Goal: Task Accomplishment & Management: Use online tool/utility

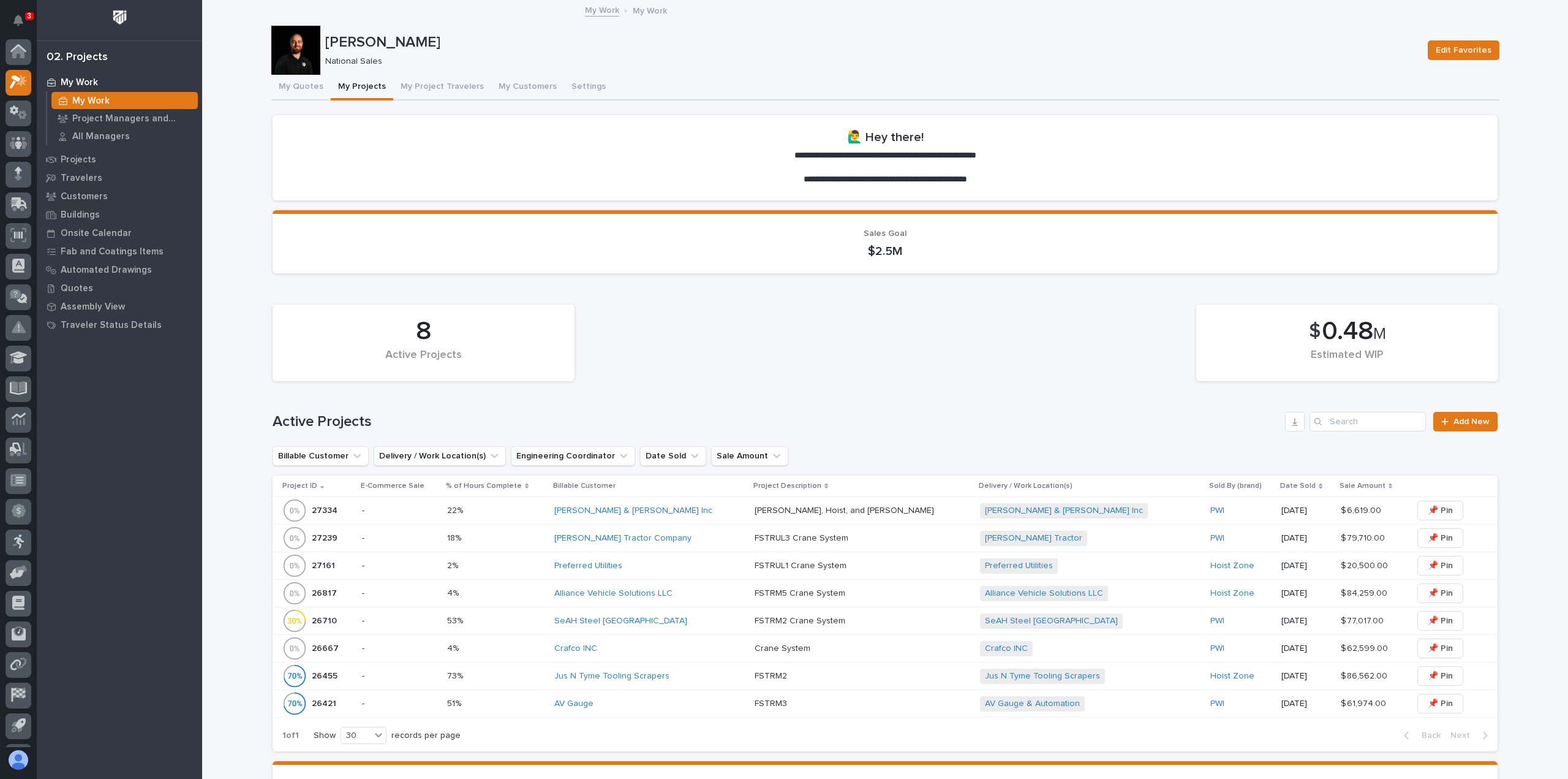
scroll to position [27, 0]
click at [286, 92] on button "My Quotes" at bounding box center [301, 88] width 59 height 26
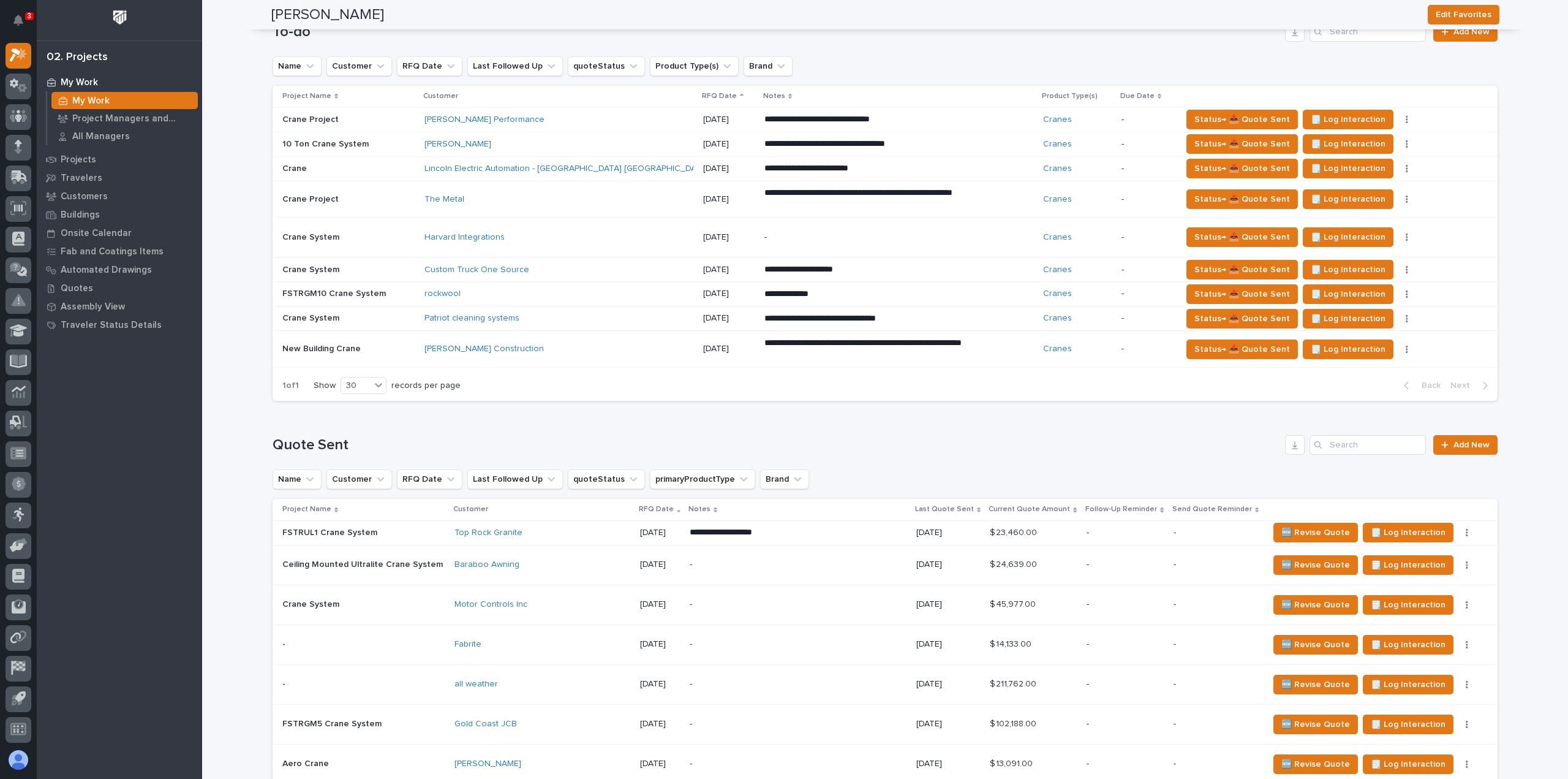
scroll to position [1103, 0]
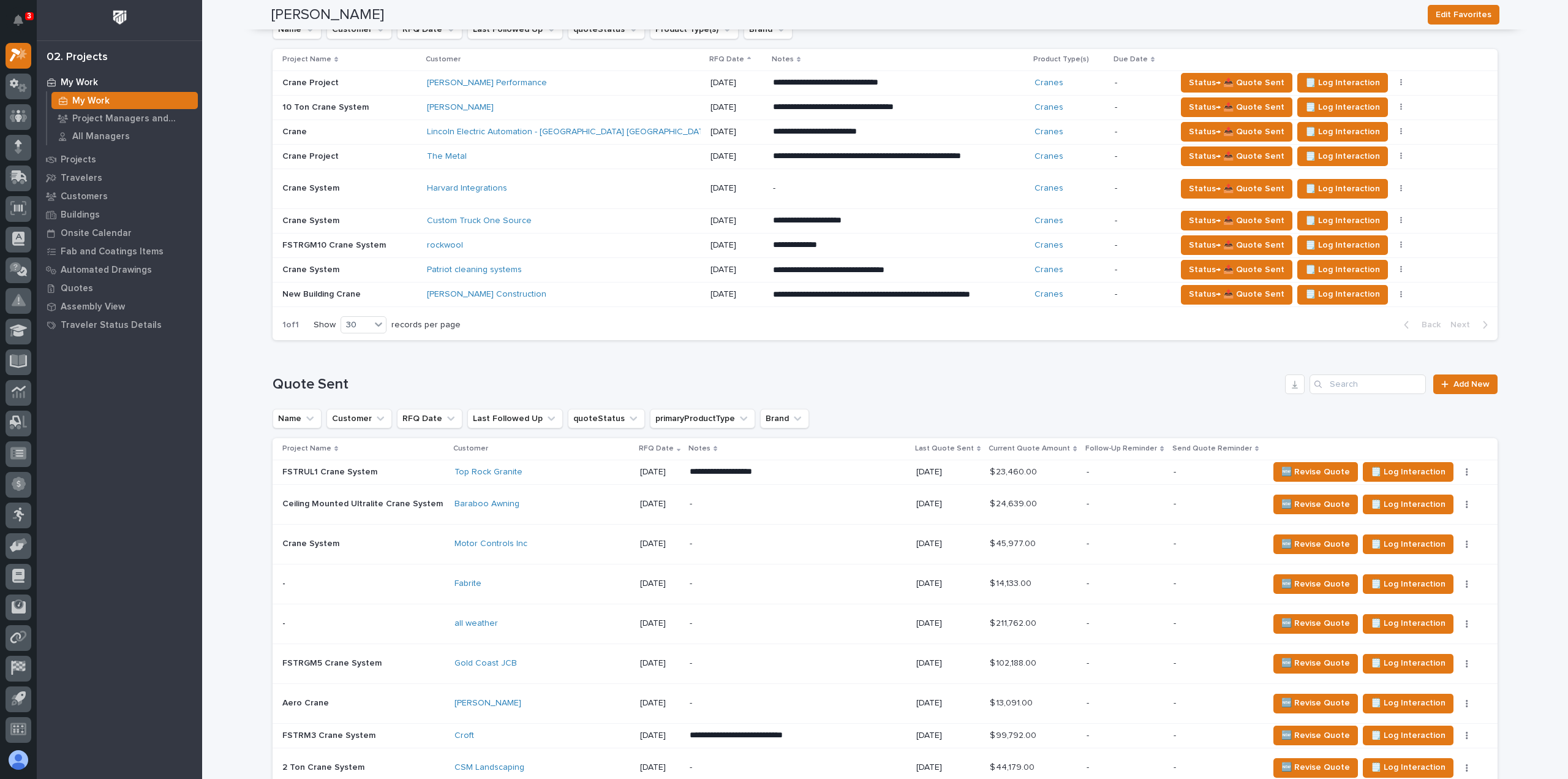
click at [649, 219] on div "Custom Truck One Source" at bounding box center [563, 221] width 273 height 20
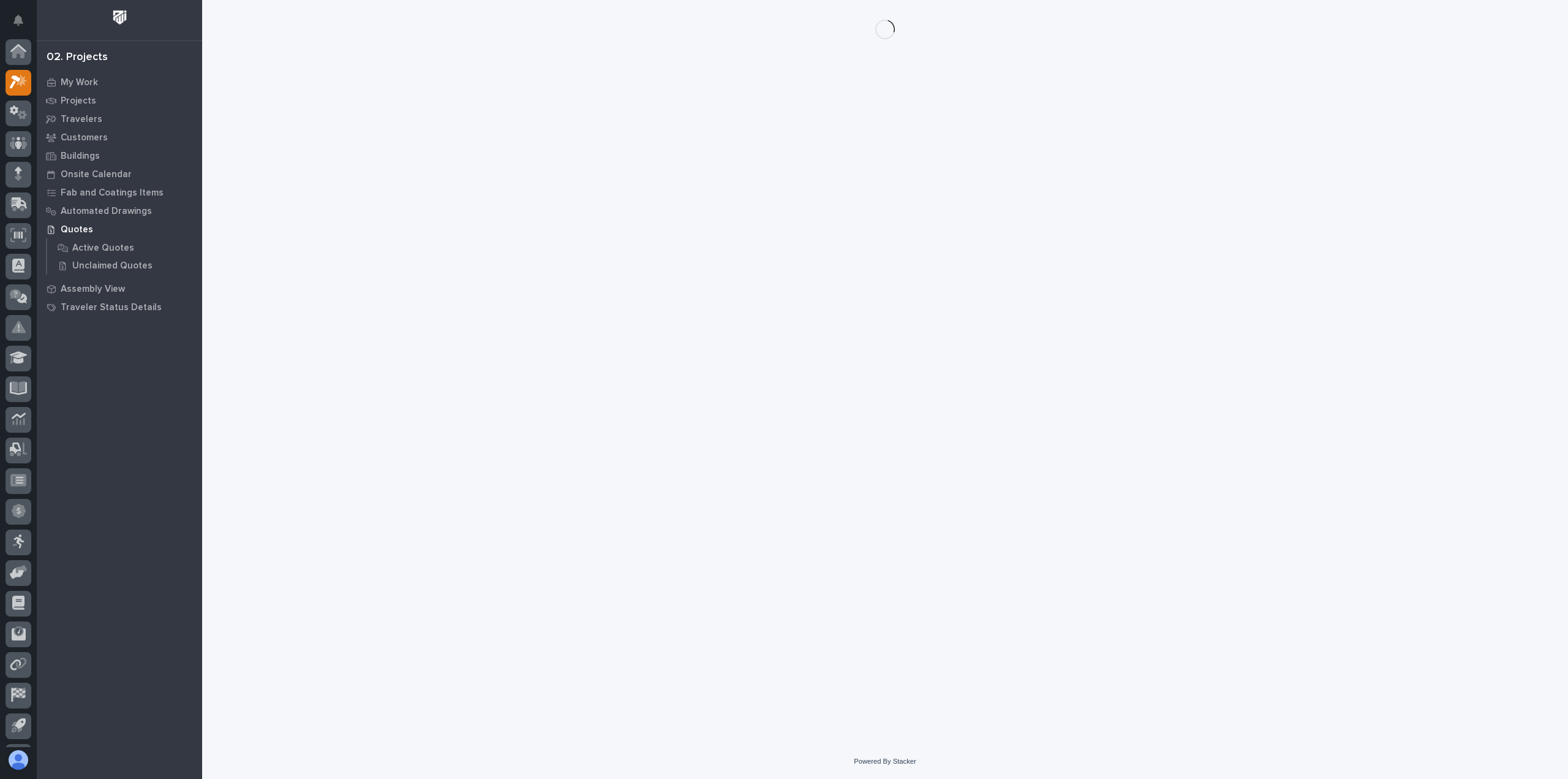
scroll to position [27, 0]
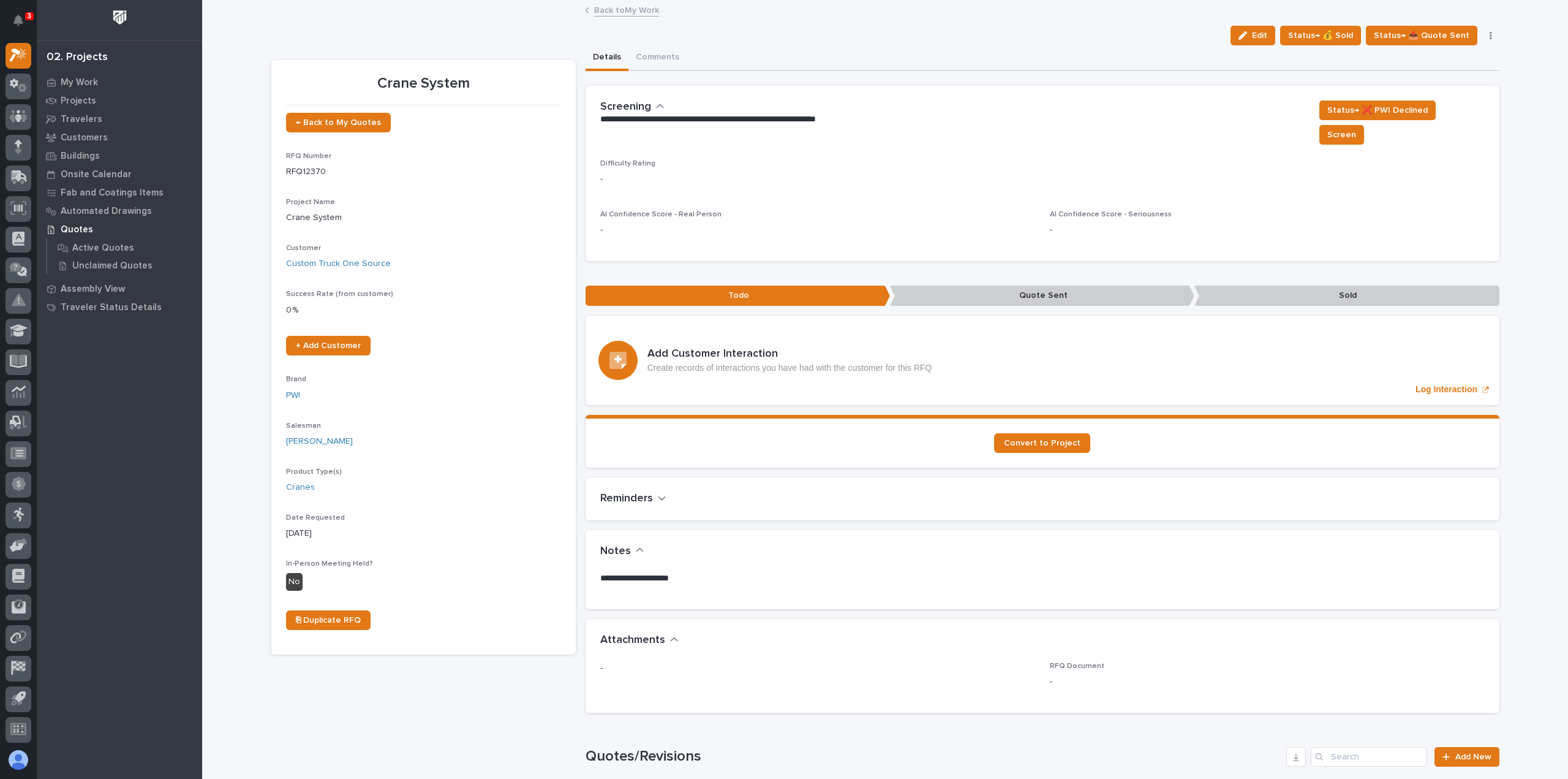
click at [603, 11] on link "Back to My Work" at bounding box center [627, 9] width 65 height 14
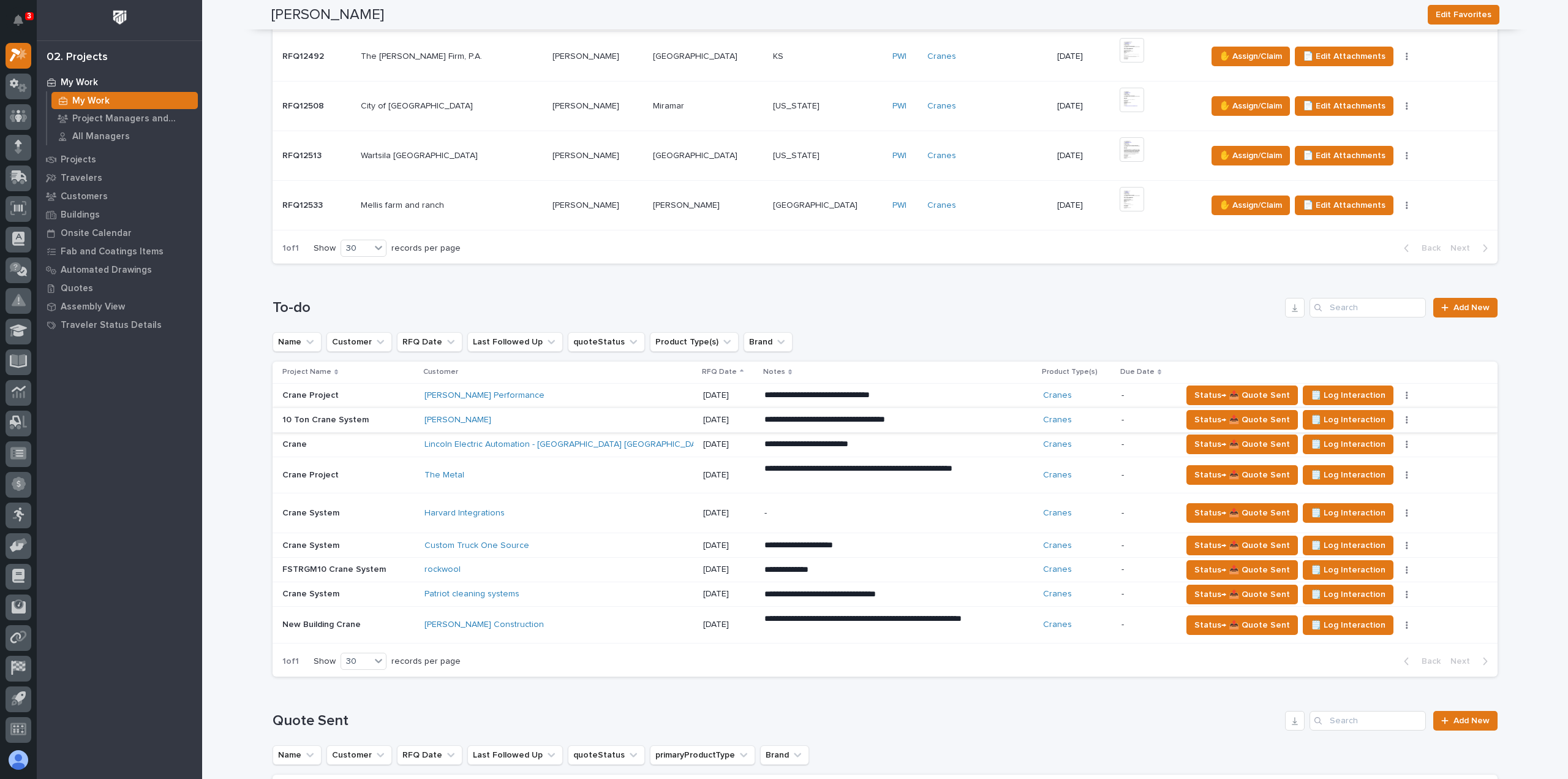
scroll to position [797, 0]
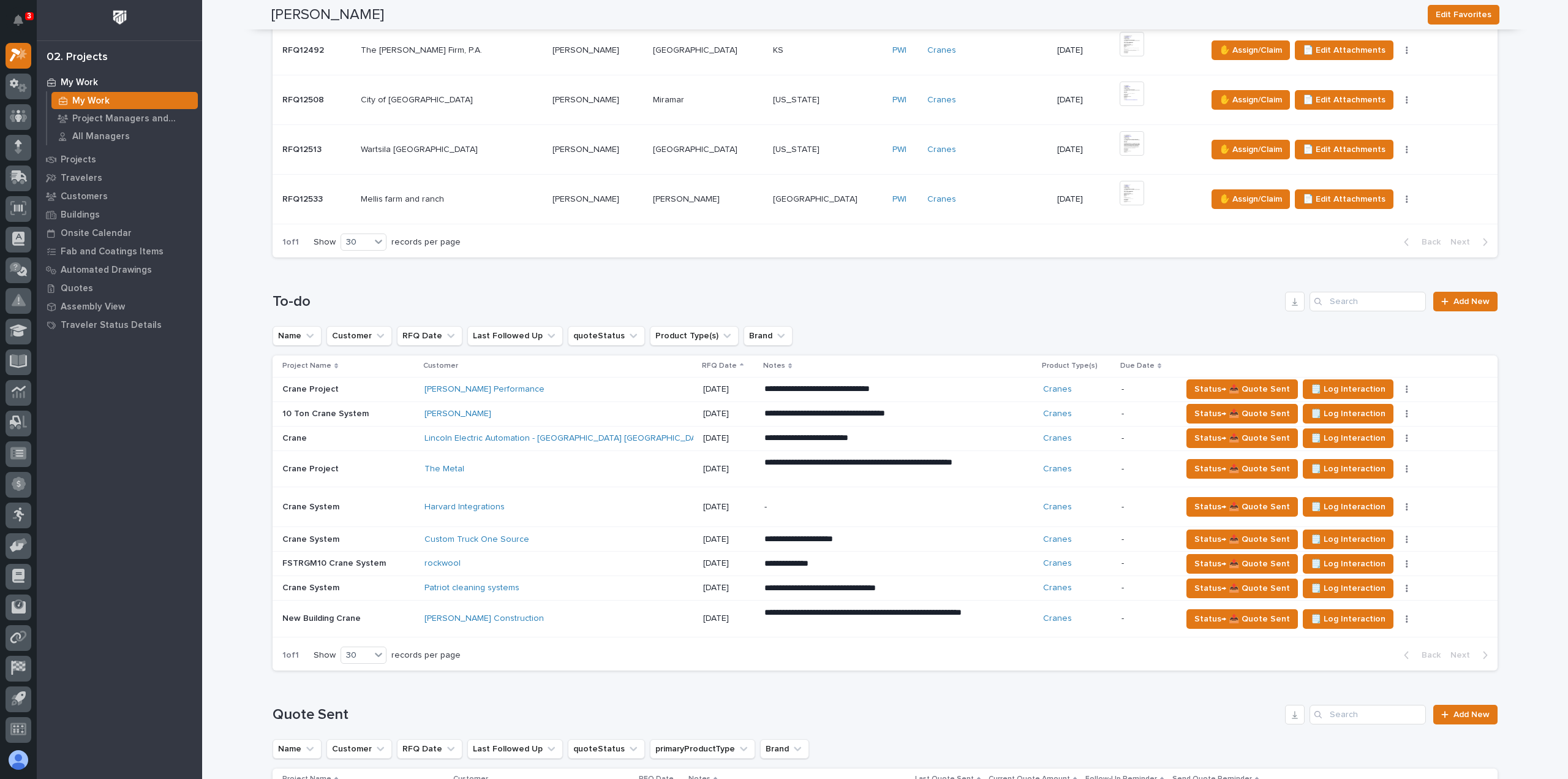
click at [553, 536] on div "Custom Truck One Source" at bounding box center [531, 539] width 214 height 11
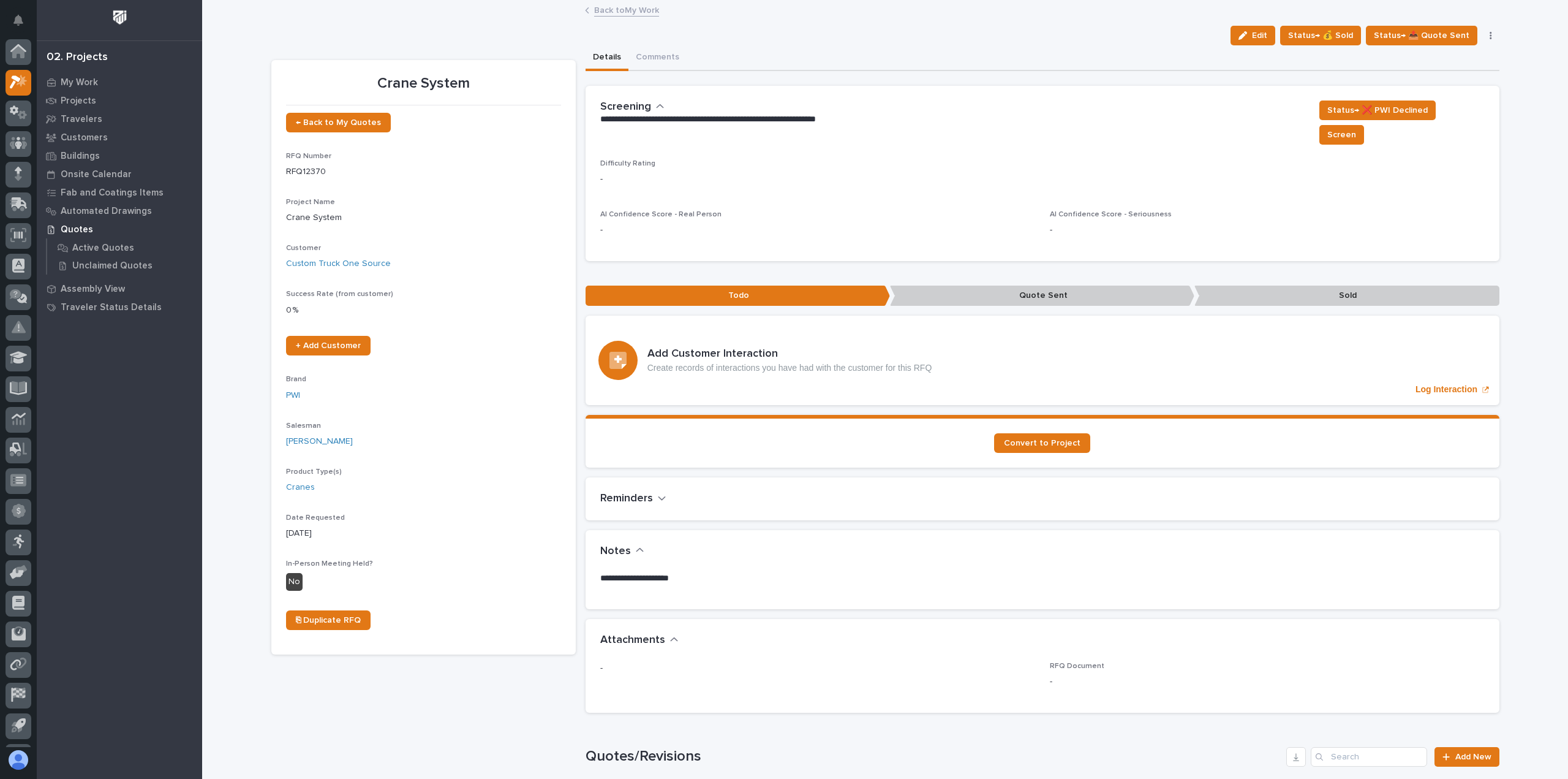
scroll to position [27, 0]
click at [1275, 36] on button "Edit" at bounding box center [1252, 36] width 44 height 20
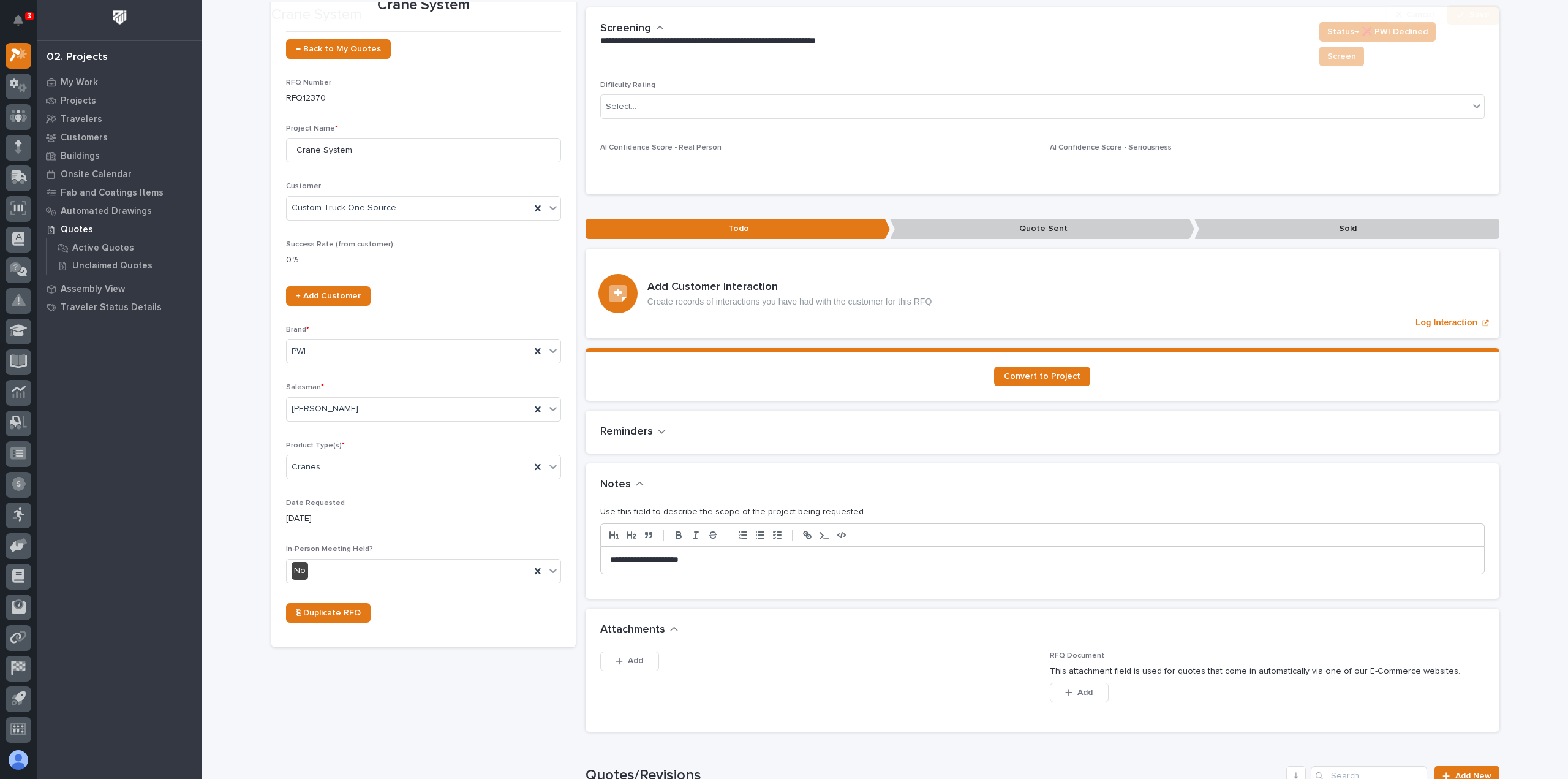
scroll to position [184, 0]
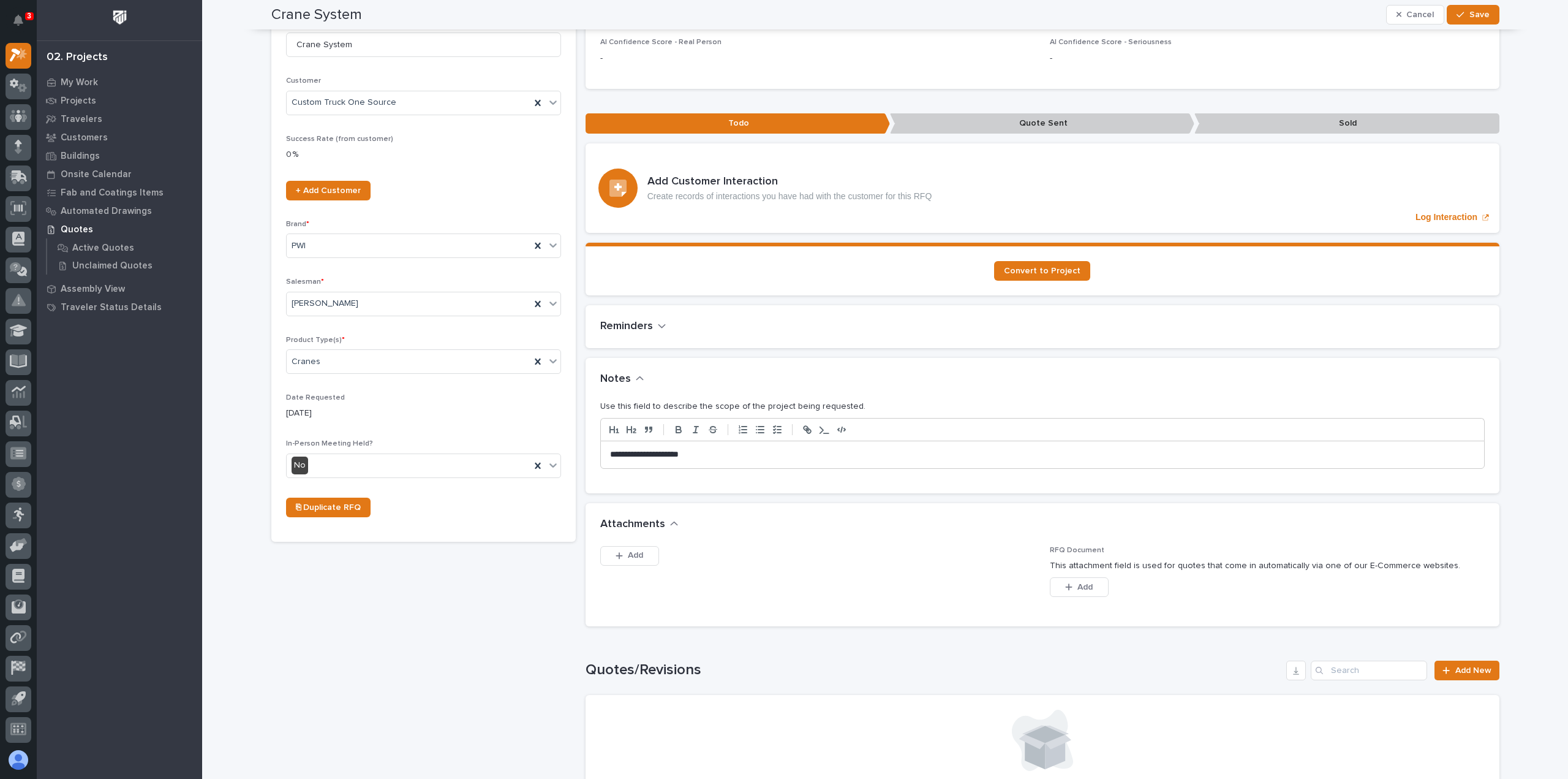
click at [748, 448] on p "**********" at bounding box center [1042, 454] width 864 height 12
click at [1475, 12] on span "Save" at bounding box center [1479, 14] width 20 height 11
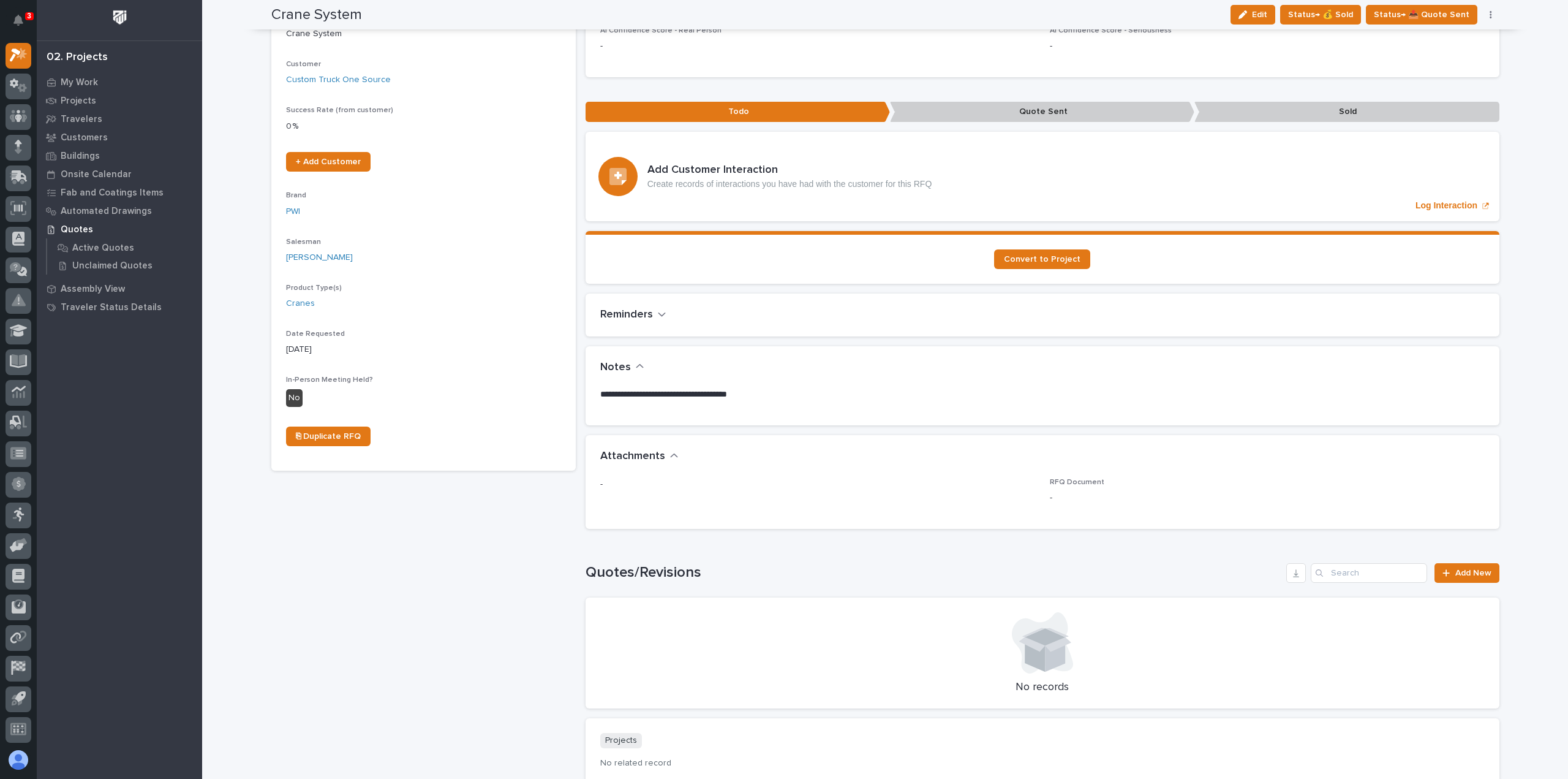
scroll to position [135, 0]
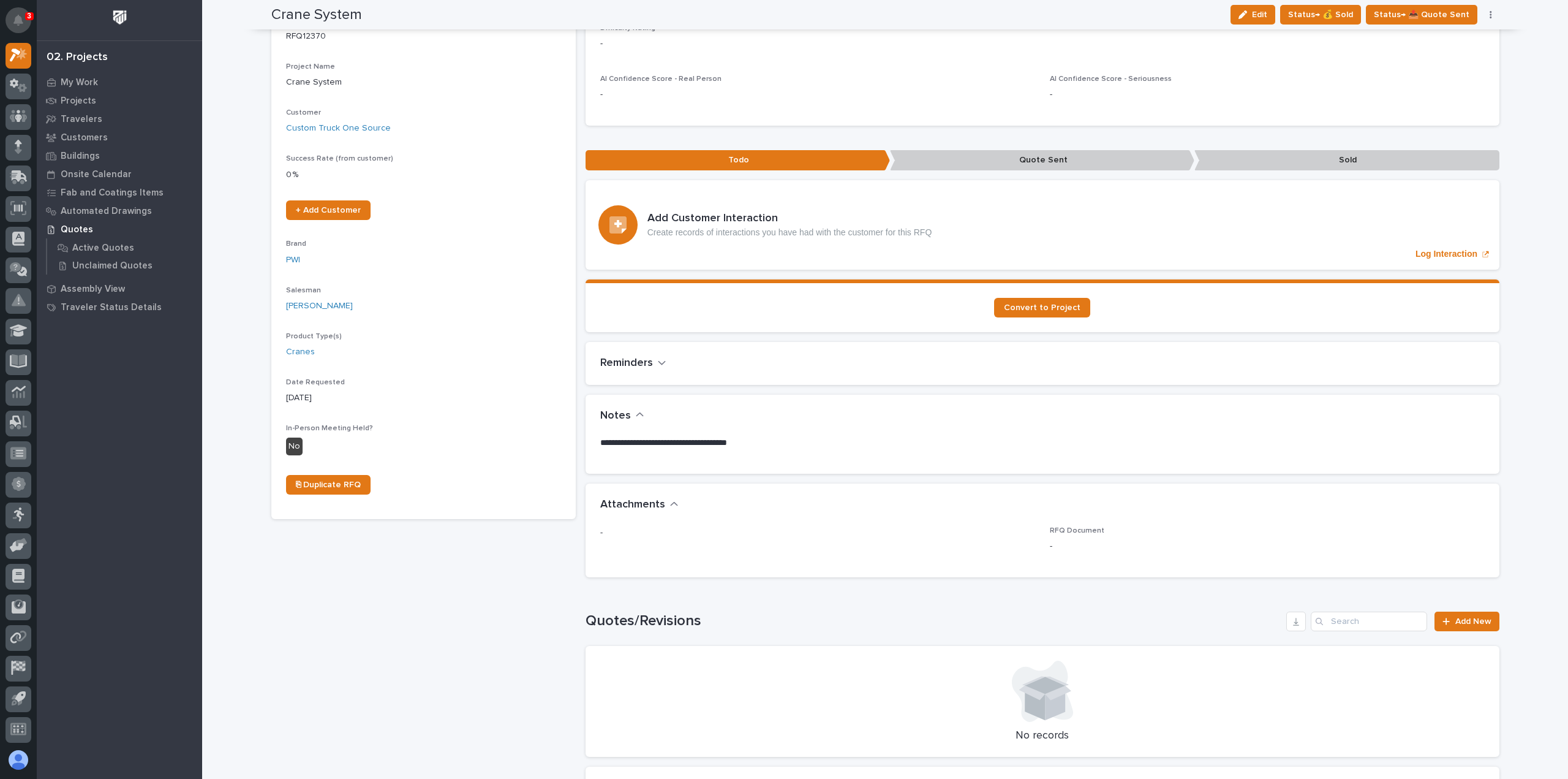
click at [21, 12] on button "Notifications" at bounding box center [19, 20] width 26 height 26
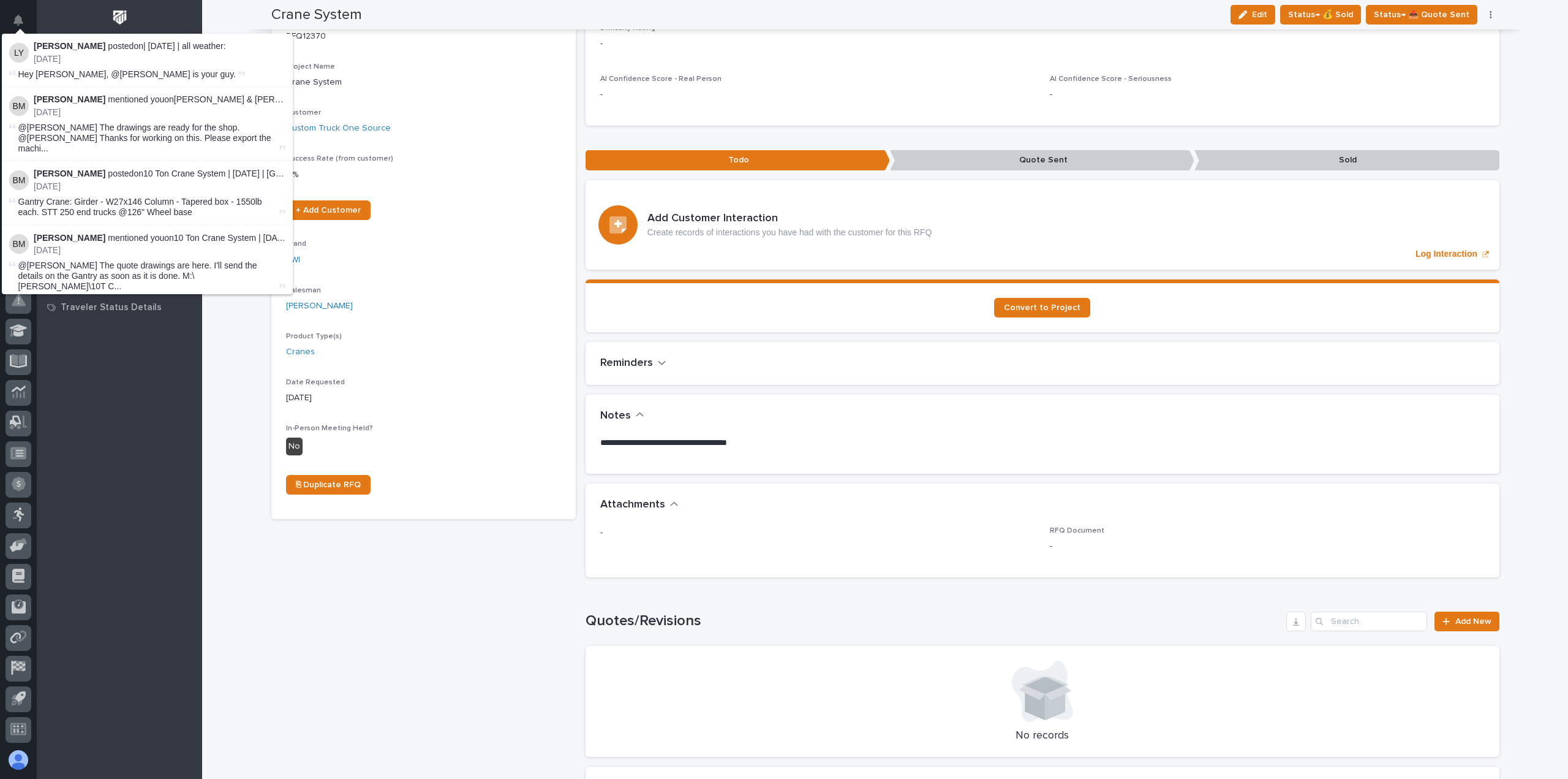
click at [406, 47] on div "RFQ Number RFQ12370" at bounding box center [423, 35] width 275 height 37
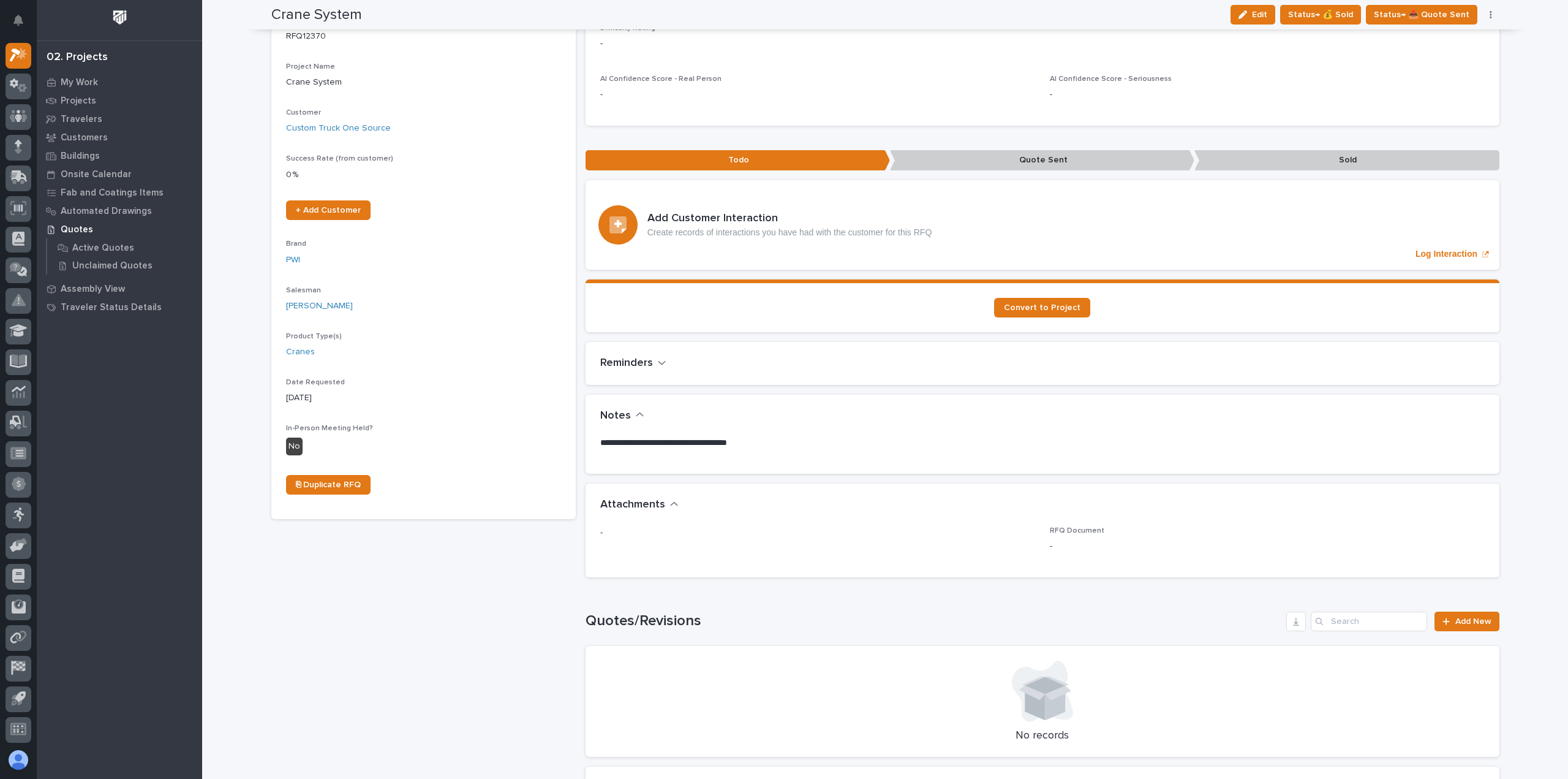
scroll to position [0, 0]
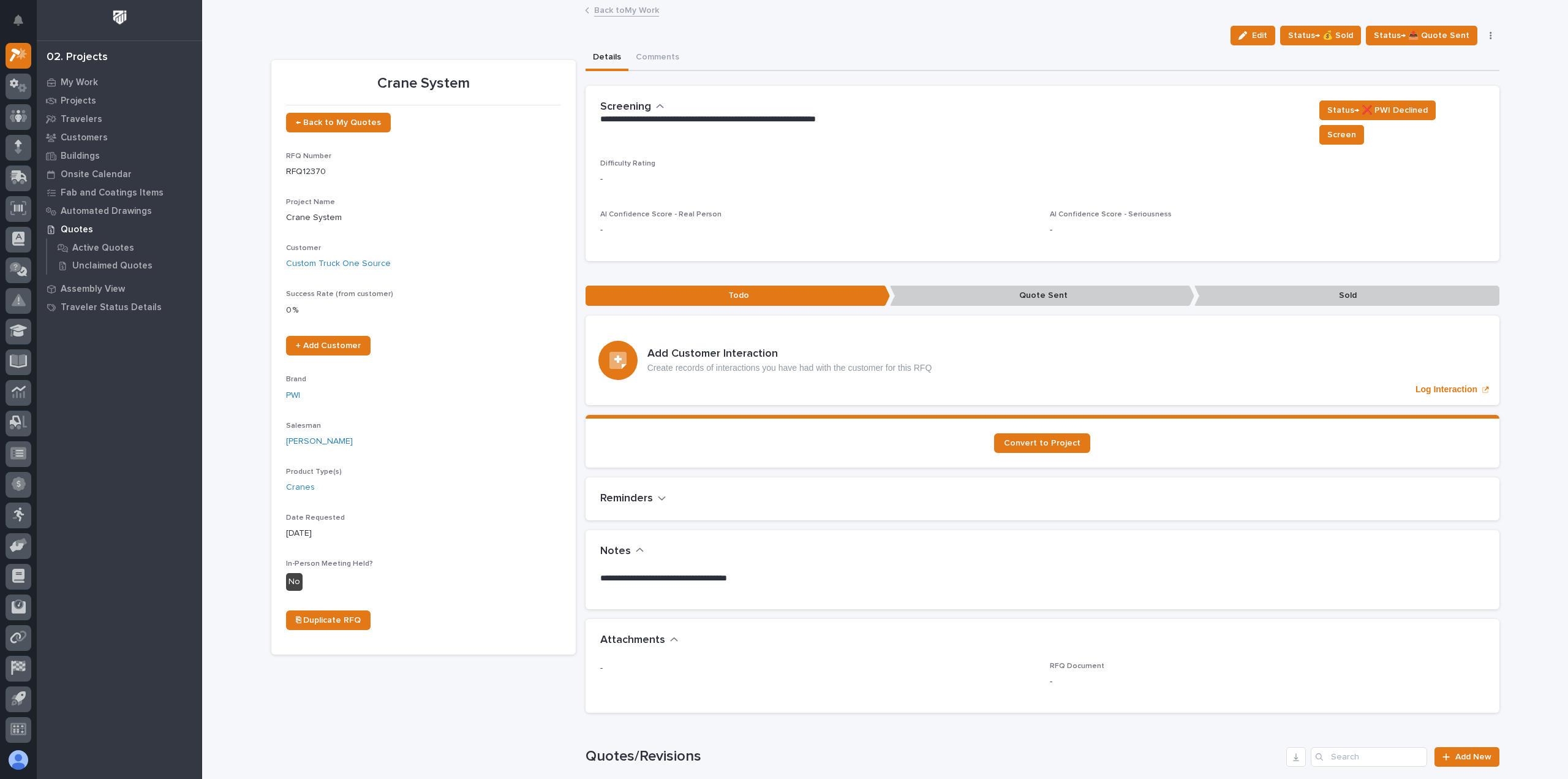
click at [618, 10] on link "Back to My Work" at bounding box center [627, 9] width 65 height 14
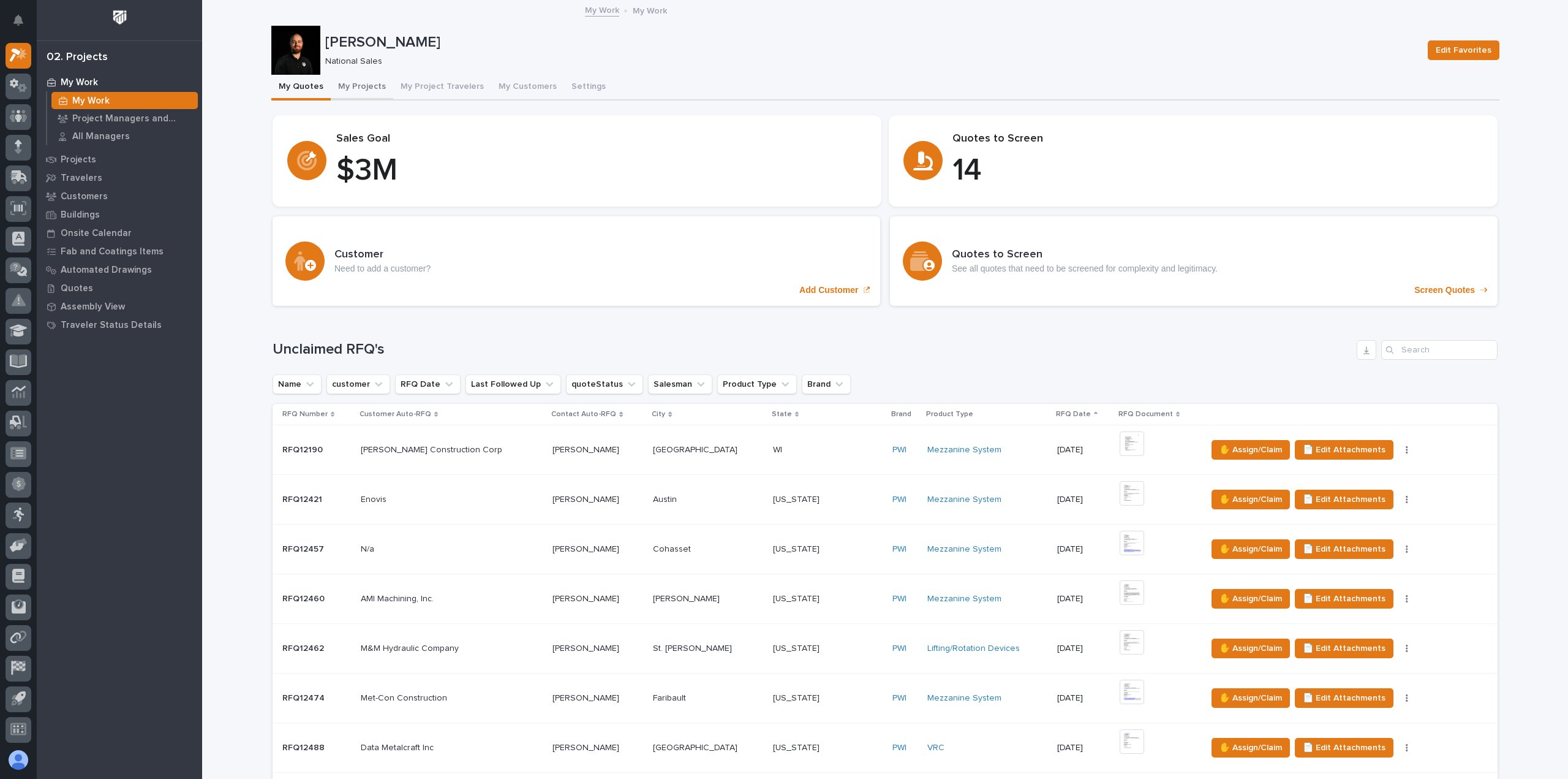
click at [359, 77] on button "My Projects" at bounding box center [361, 88] width 62 height 26
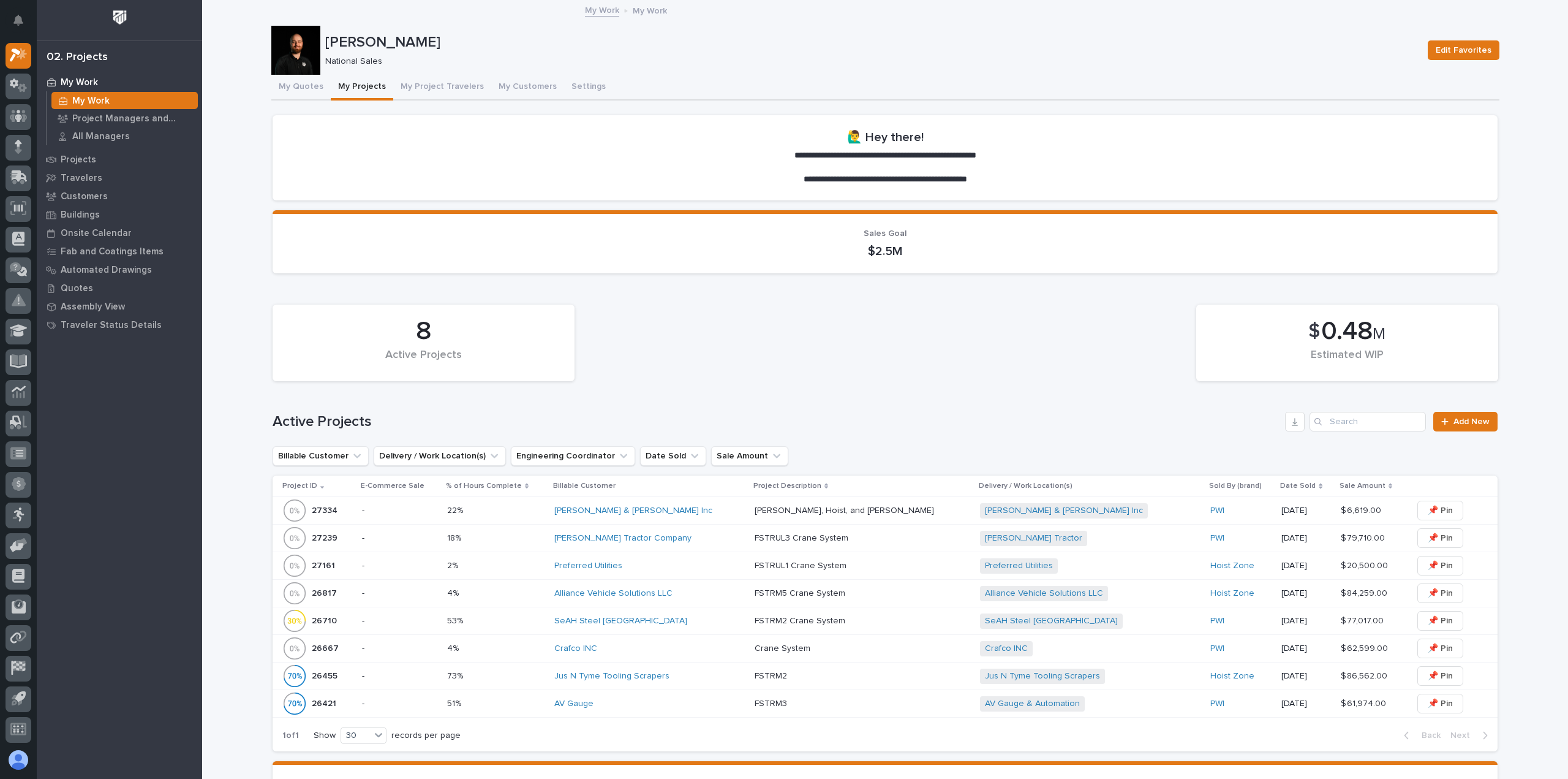
click at [692, 508] on div "Smith & Loveless Inc" at bounding box center [649, 510] width 190 height 11
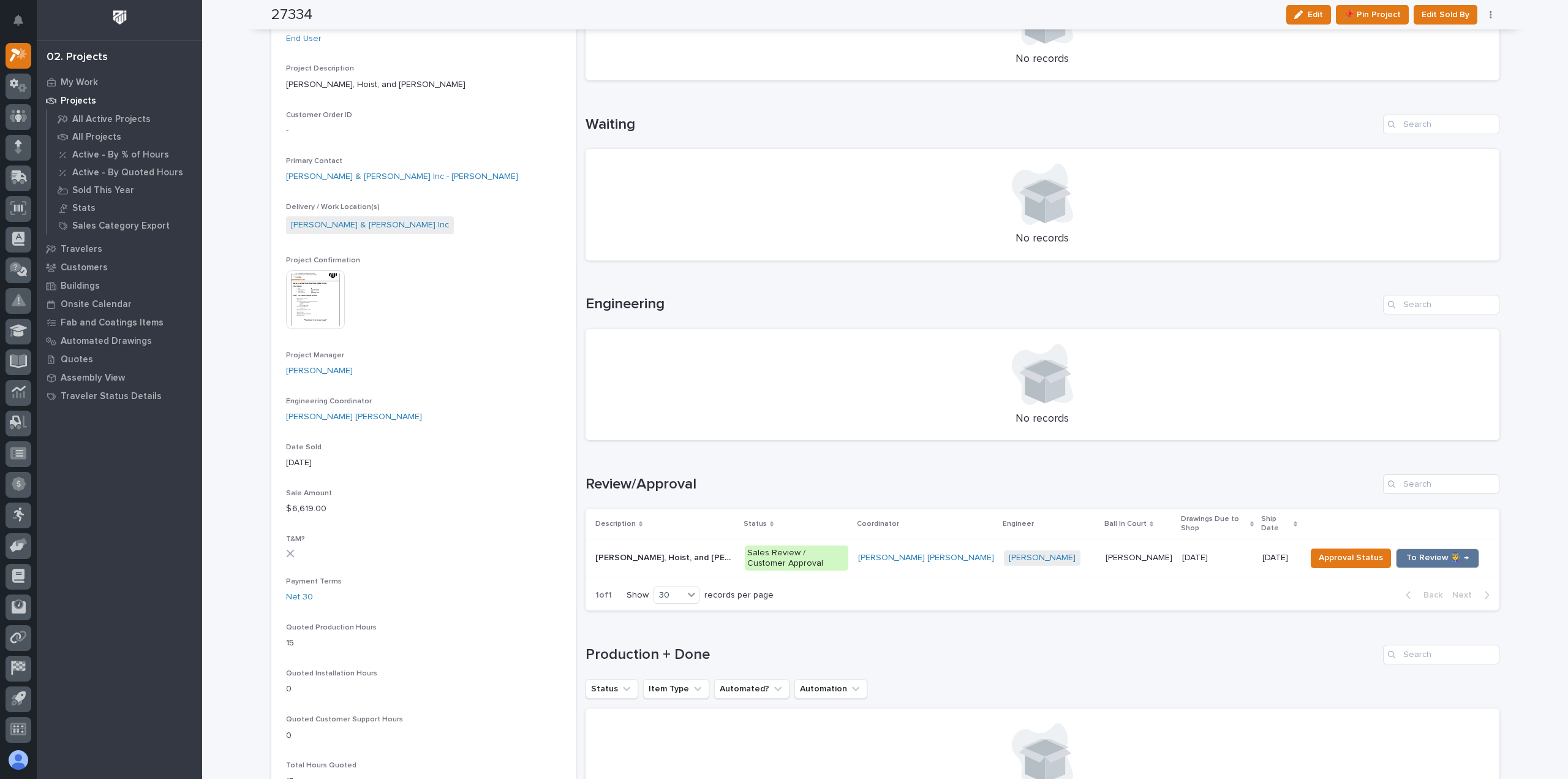
scroll to position [245, 0]
click at [705, 556] on p at bounding box center [665, 561] width 140 height 11
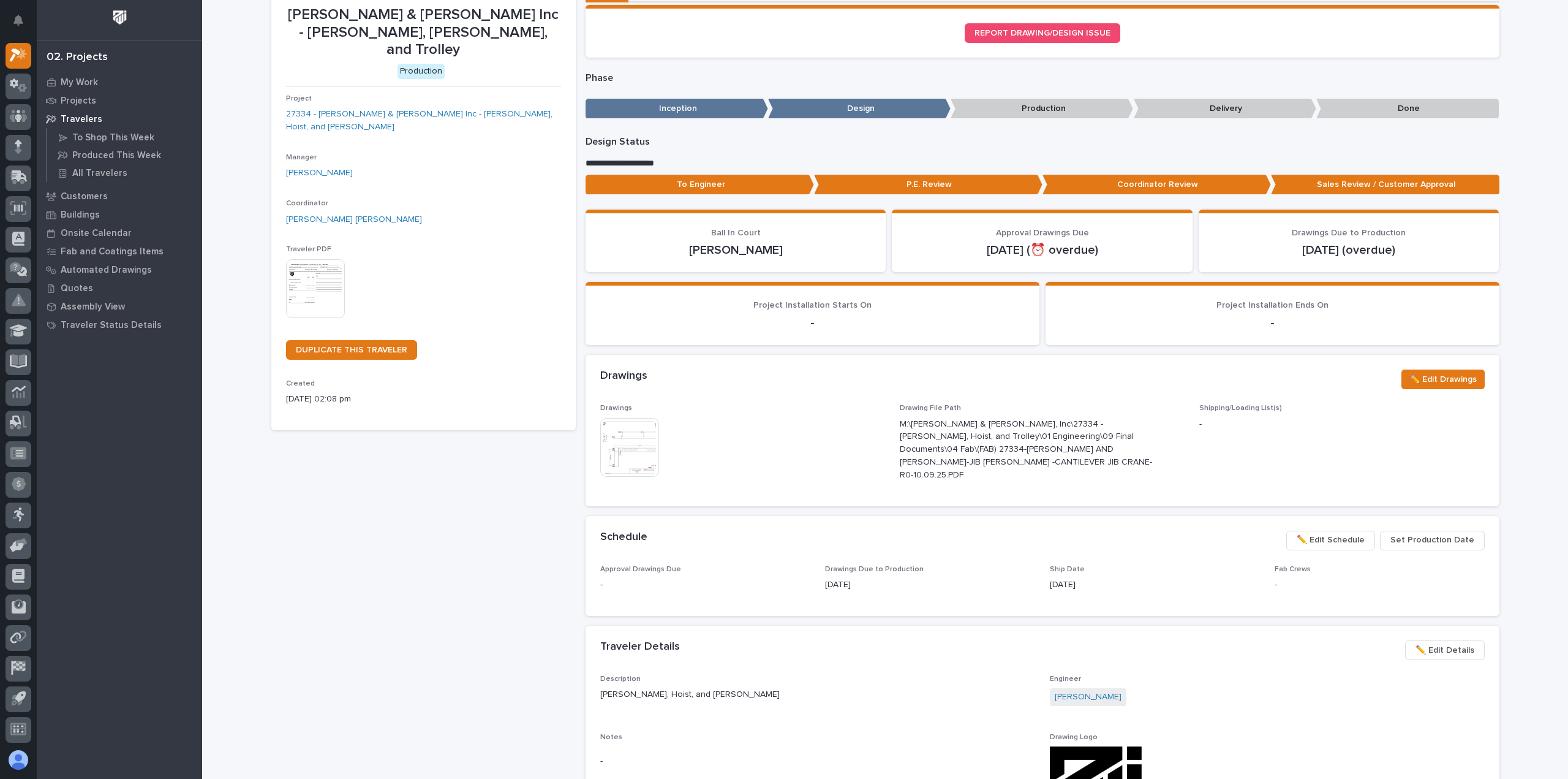
scroll to position [306, 0]
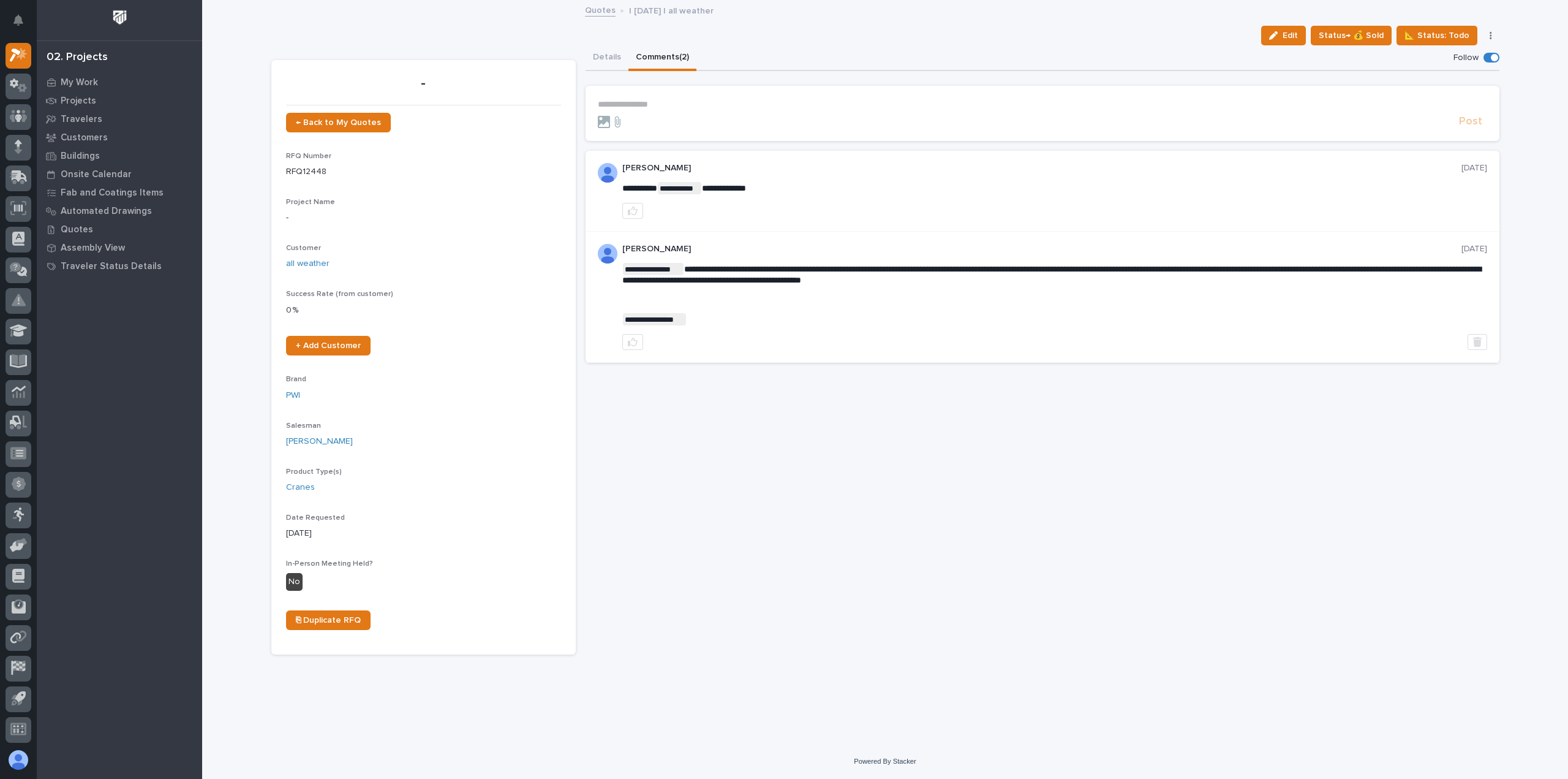
click at [678, 108] on p "**********" at bounding box center [1042, 105] width 889 height 11
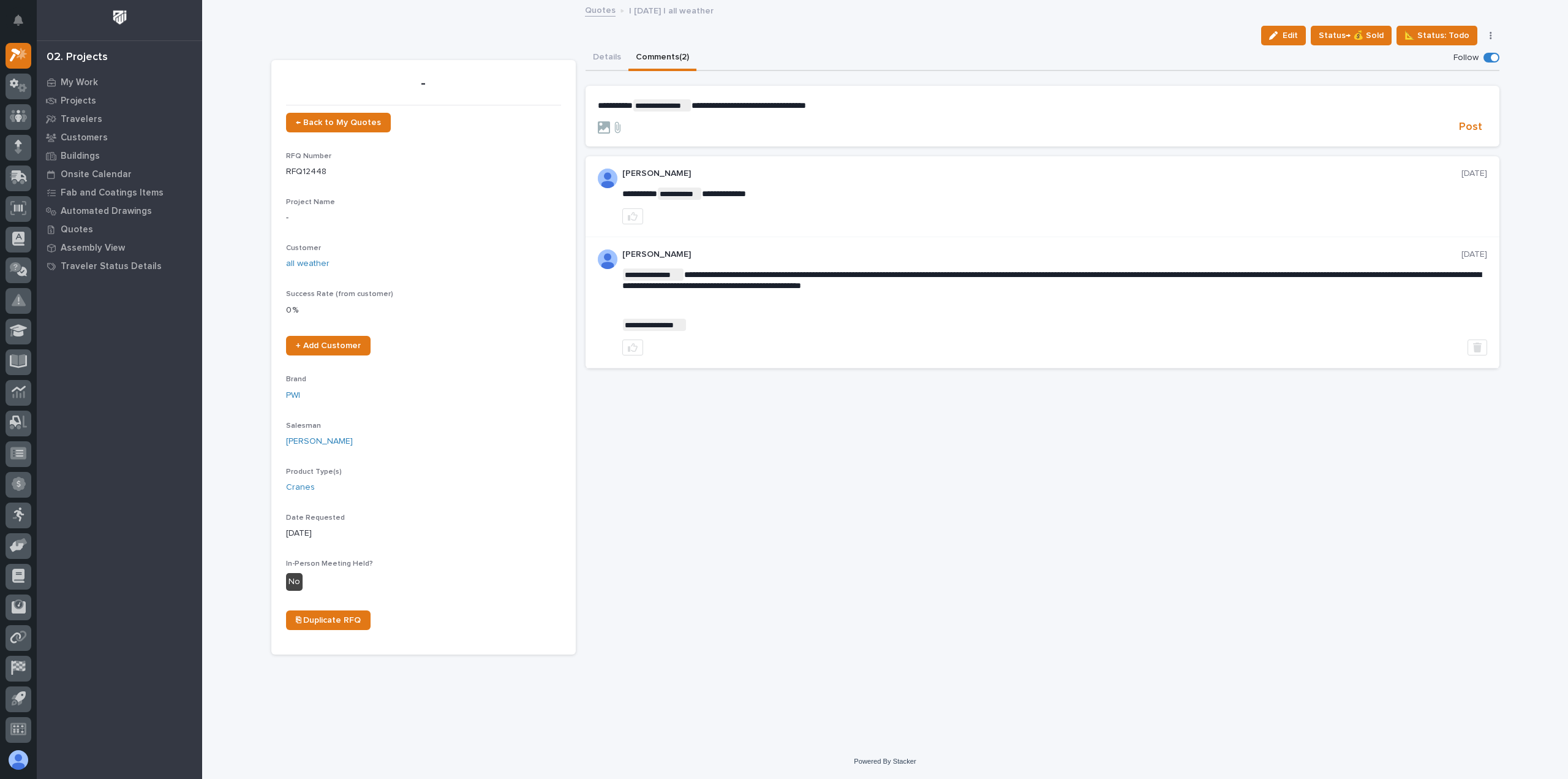
click at [806, 105] on span "**********" at bounding box center [749, 105] width 114 height 9
click at [1479, 130] on span "Post" at bounding box center [1471, 127] width 24 height 14
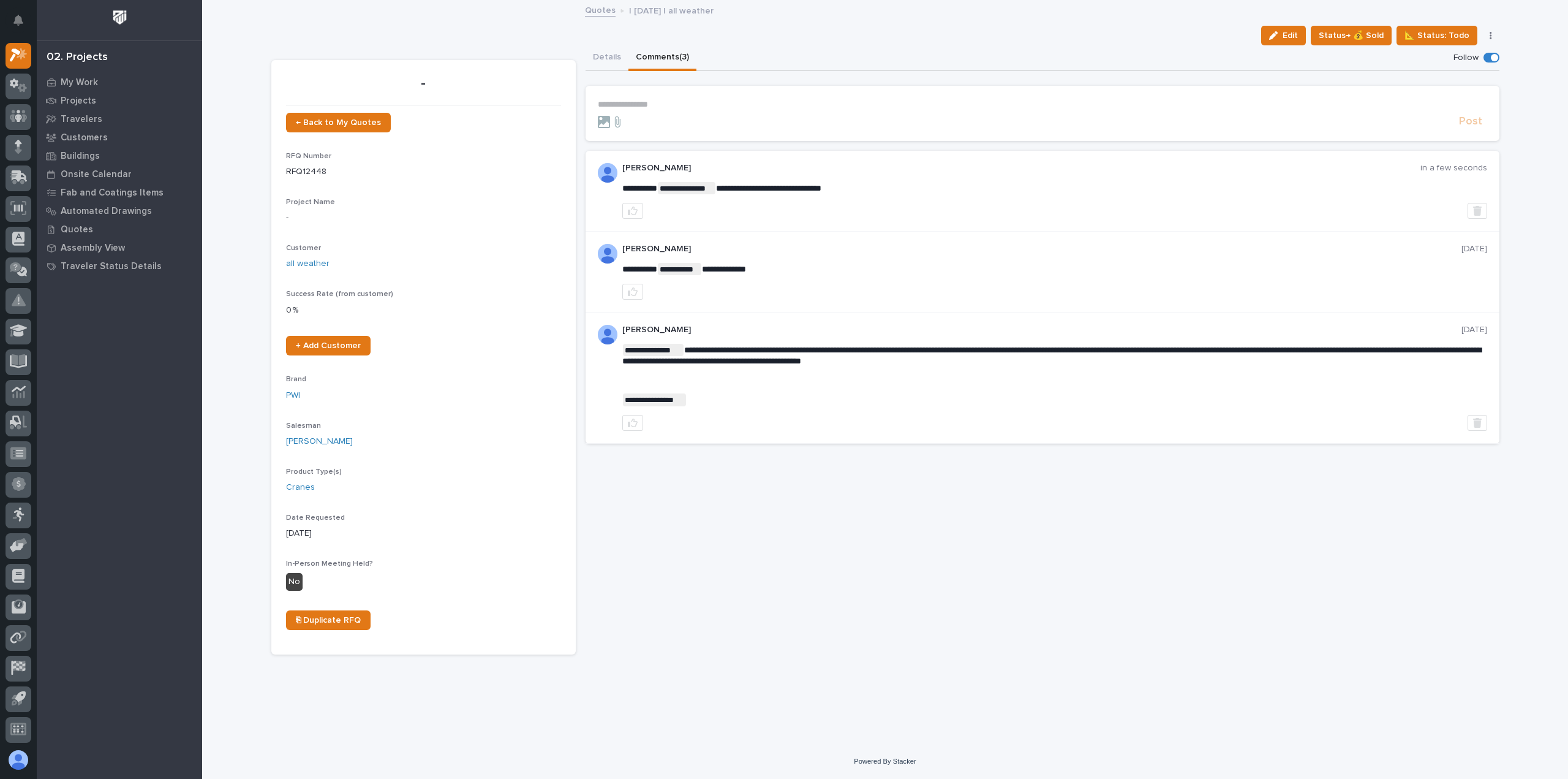
click at [687, 269] on span "**********" at bounding box center [680, 269] width 43 height 12
click at [687, 268] on span "**********" at bounding box center [680, 269] width 43 height 12
click at [684, 268] on span "**********" at bounding box center [680, 269] width 43 height 12
click at [673, 269] on span "**********" at bounding box center [680, 269] width 43 height 12
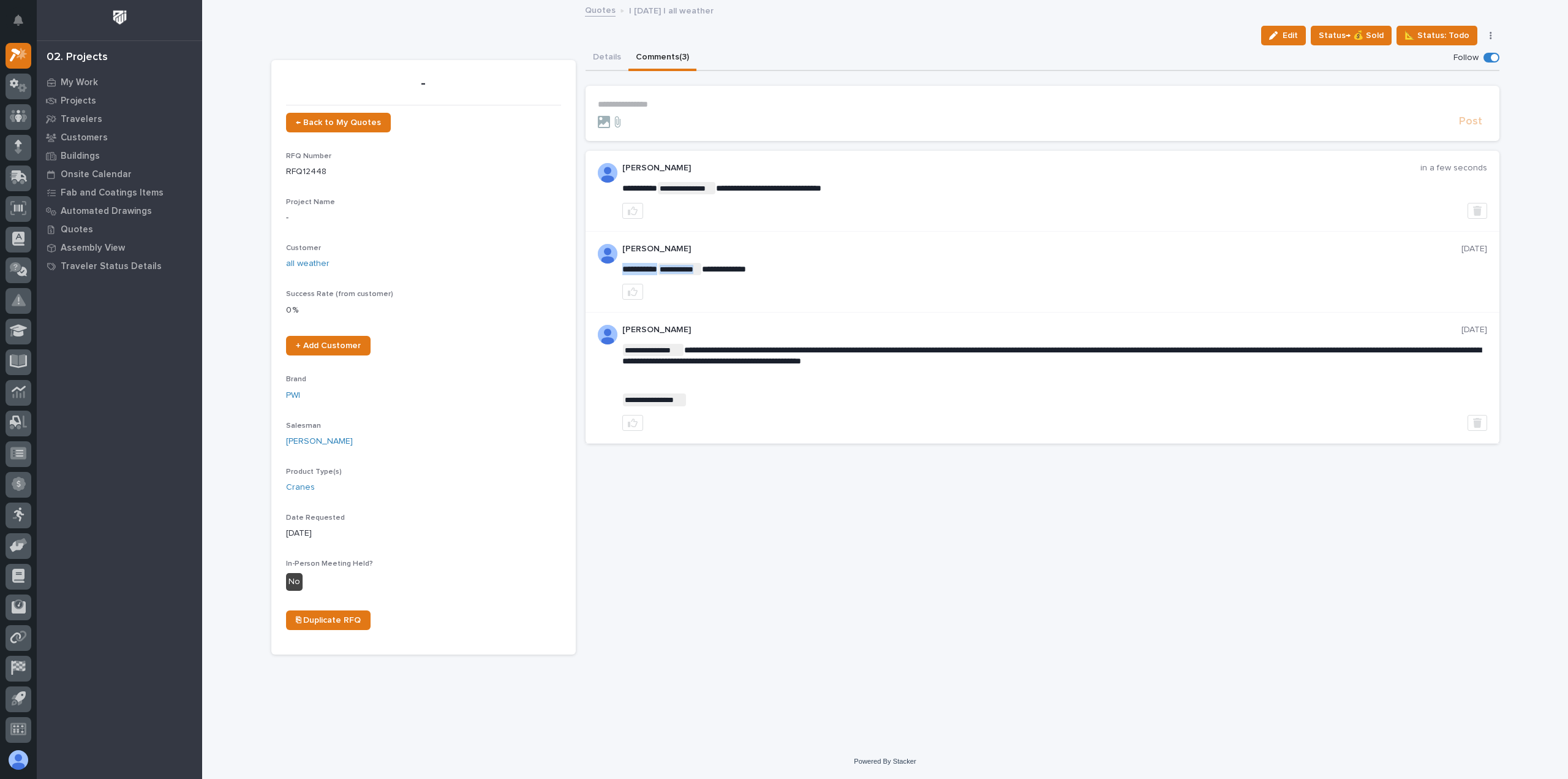
click at [673, 269] on span "**********" at bounding box center [680, 269] width 43 height 12
drag, startPoint x: 600, startPoint y: 55, endPoint x: 263, endPoint y: 88, distance: 338.6
click at [600, 55] on button "Details" at bounding box center [606, 58] width 42 height 26
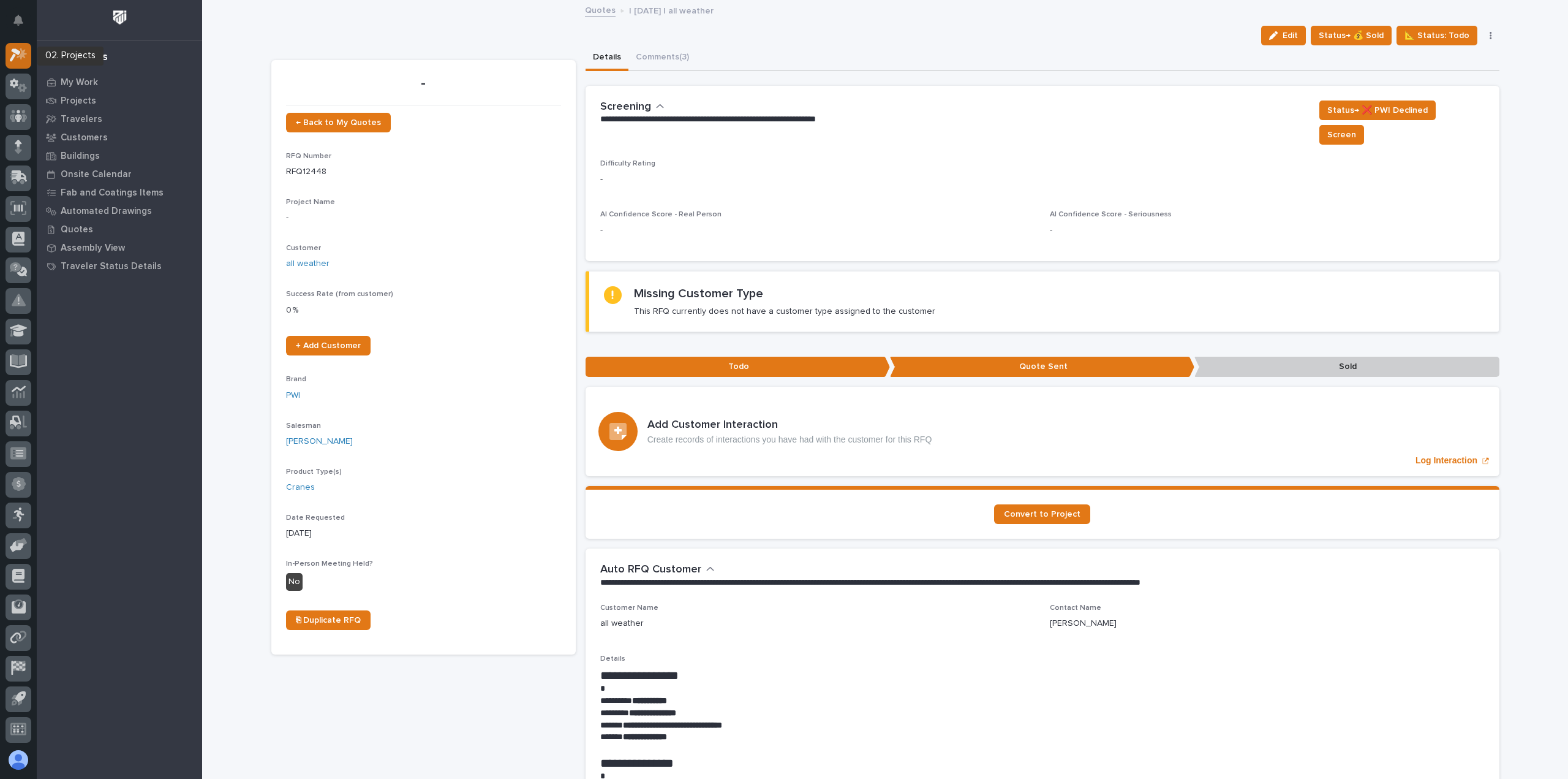
click at [12, 54] on icon at bounding box center [19, 54] width 18 height 14
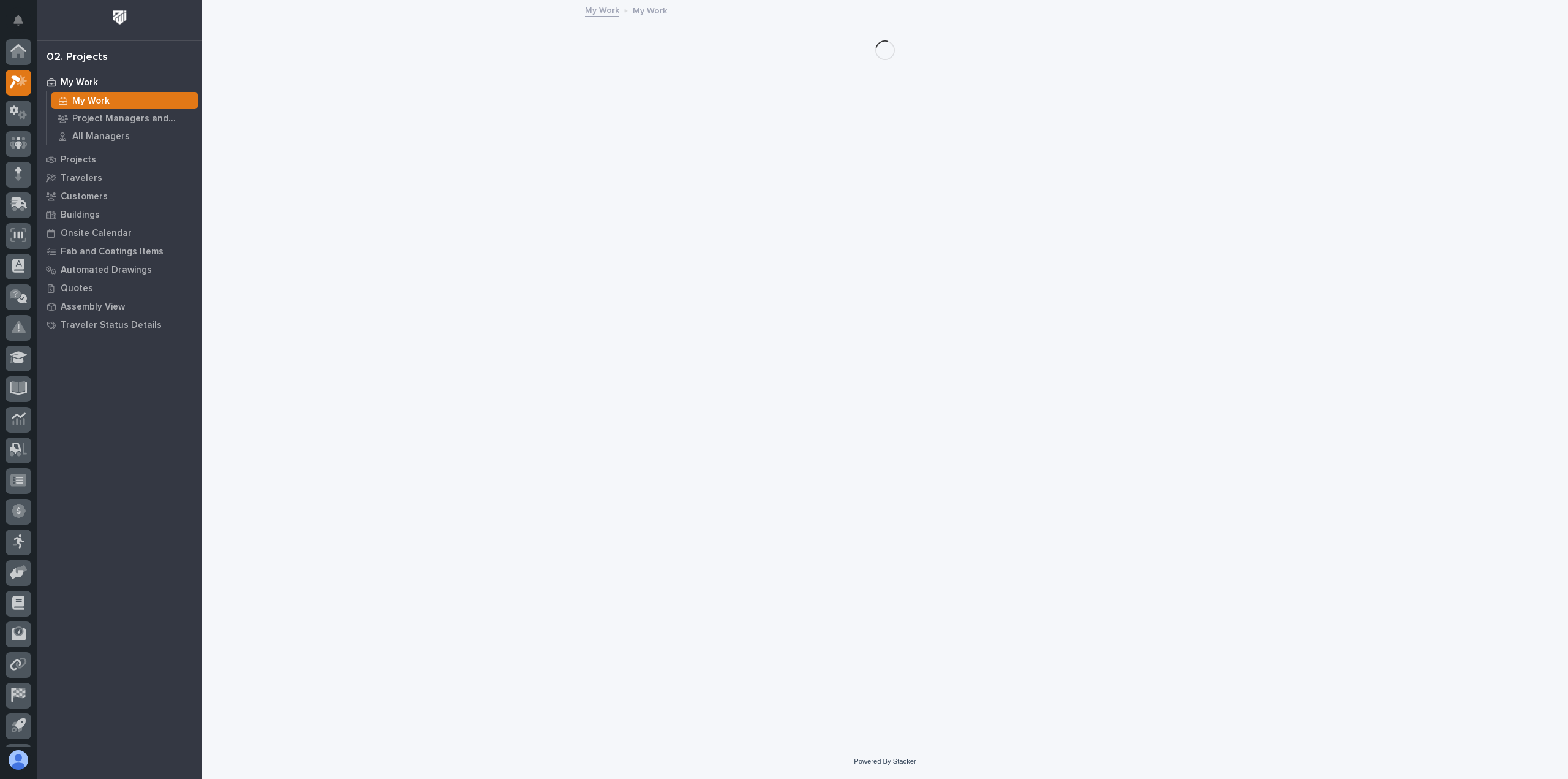
scroll to position [27, 0]
click at [12, 54] on icon at bounding box center [19, 54] width 18 height 14
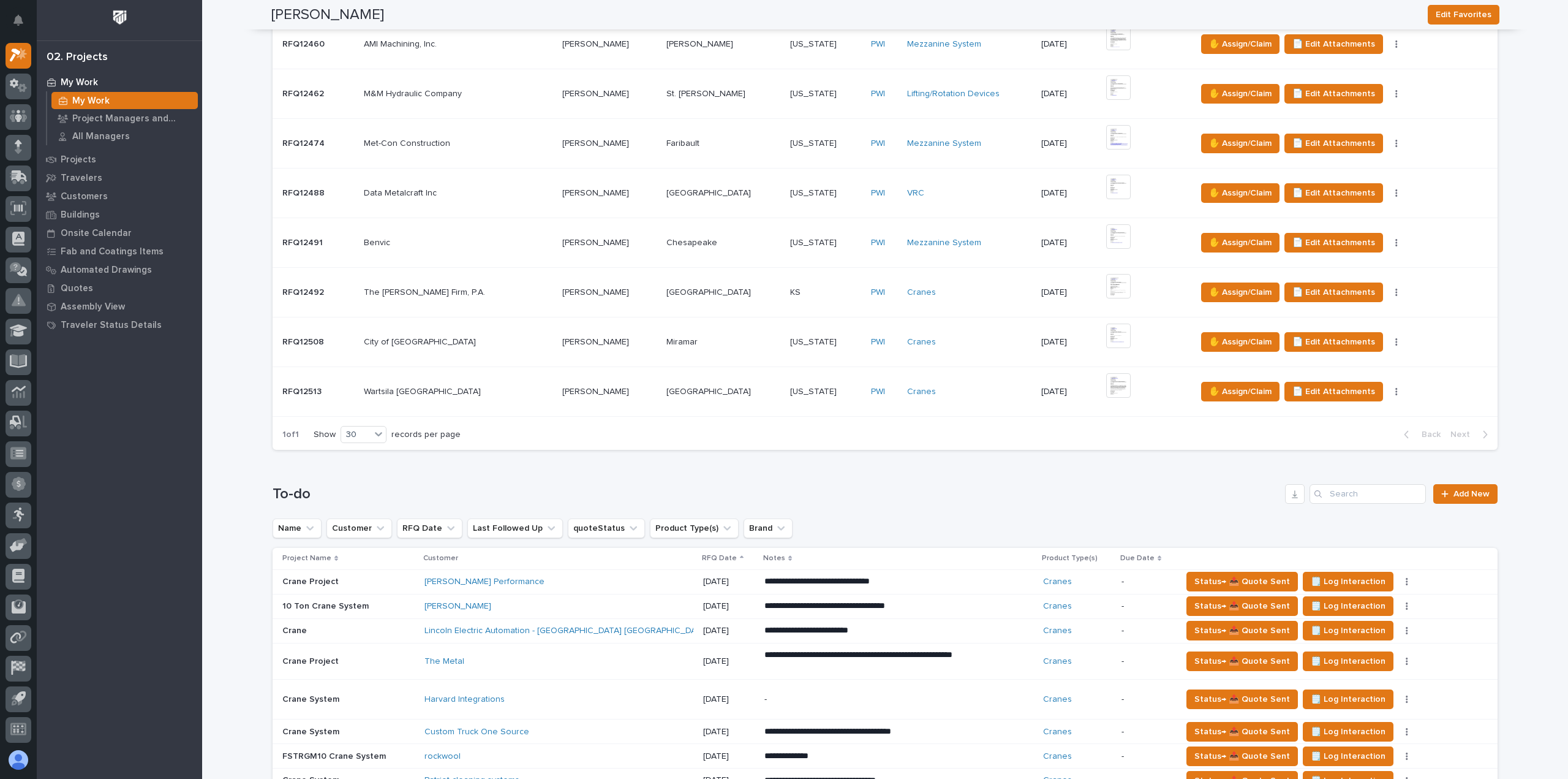
scroll to position [674, 0]
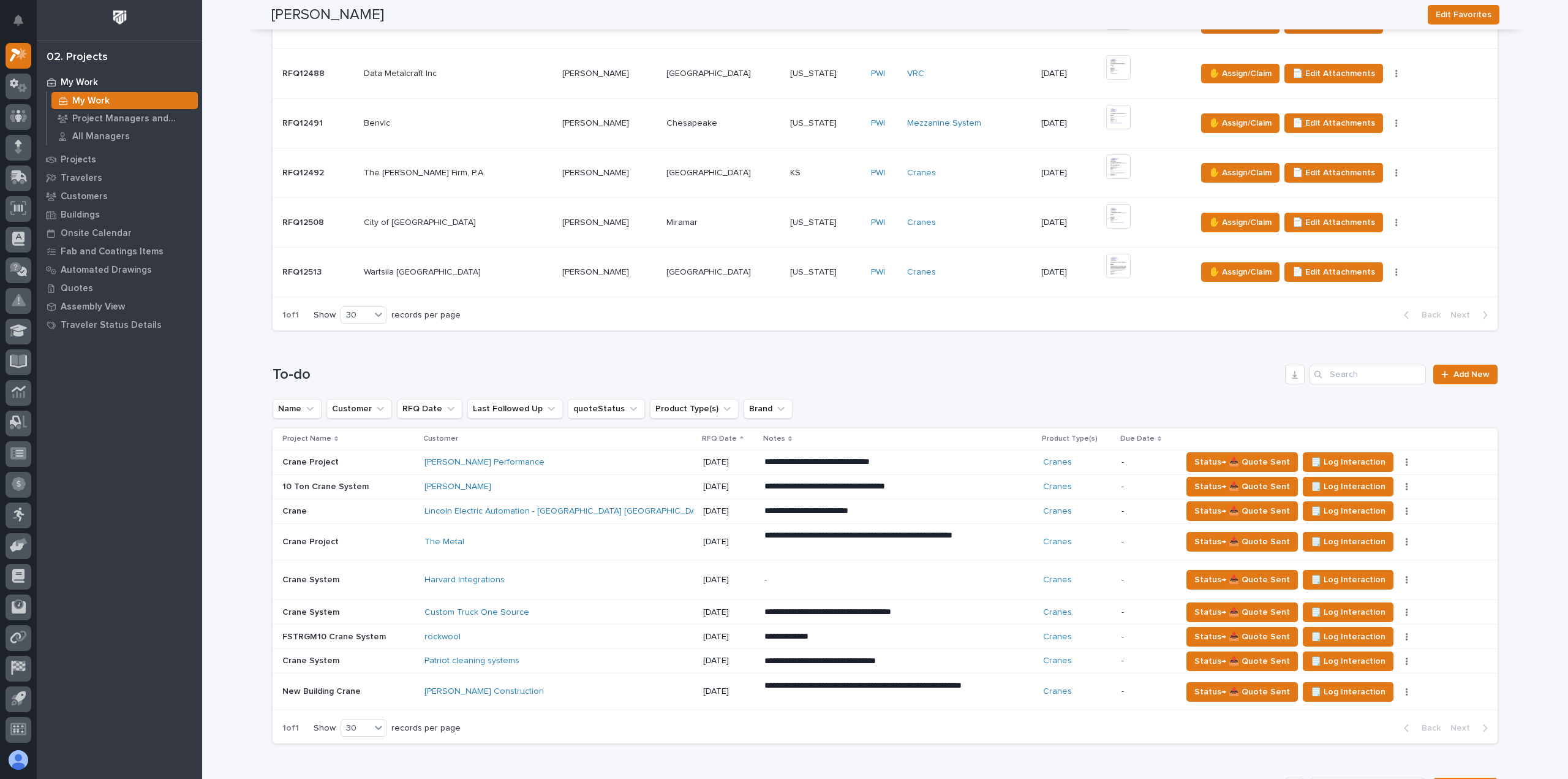
click at [476, 277] on div "Wartsila North America Wartsila North America" at bounding box center [458, 273] width 188 height 20
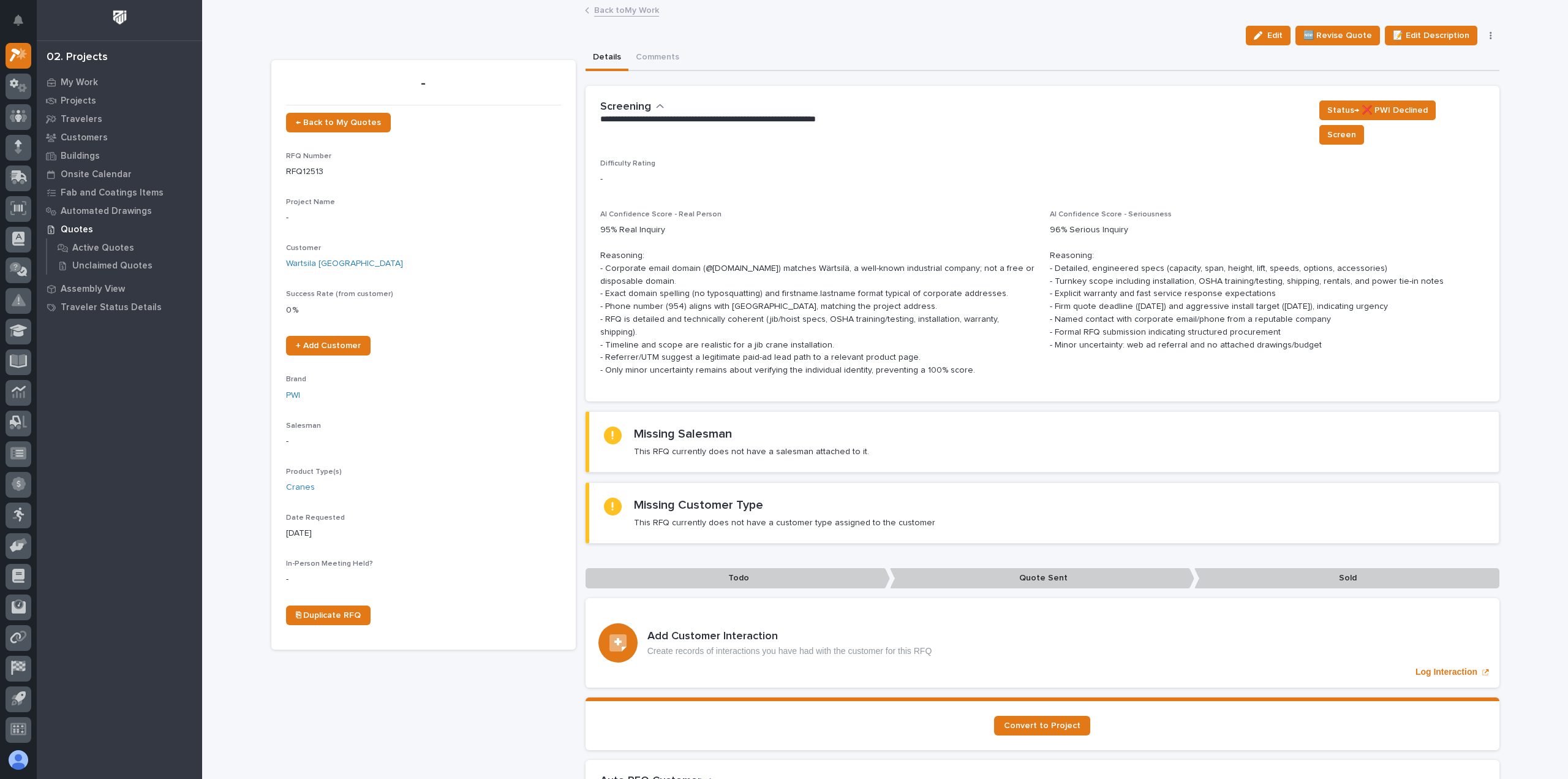
click at [602, 9] on link "Back to My Work" at bounding box center [627, 9] width 65 height 14
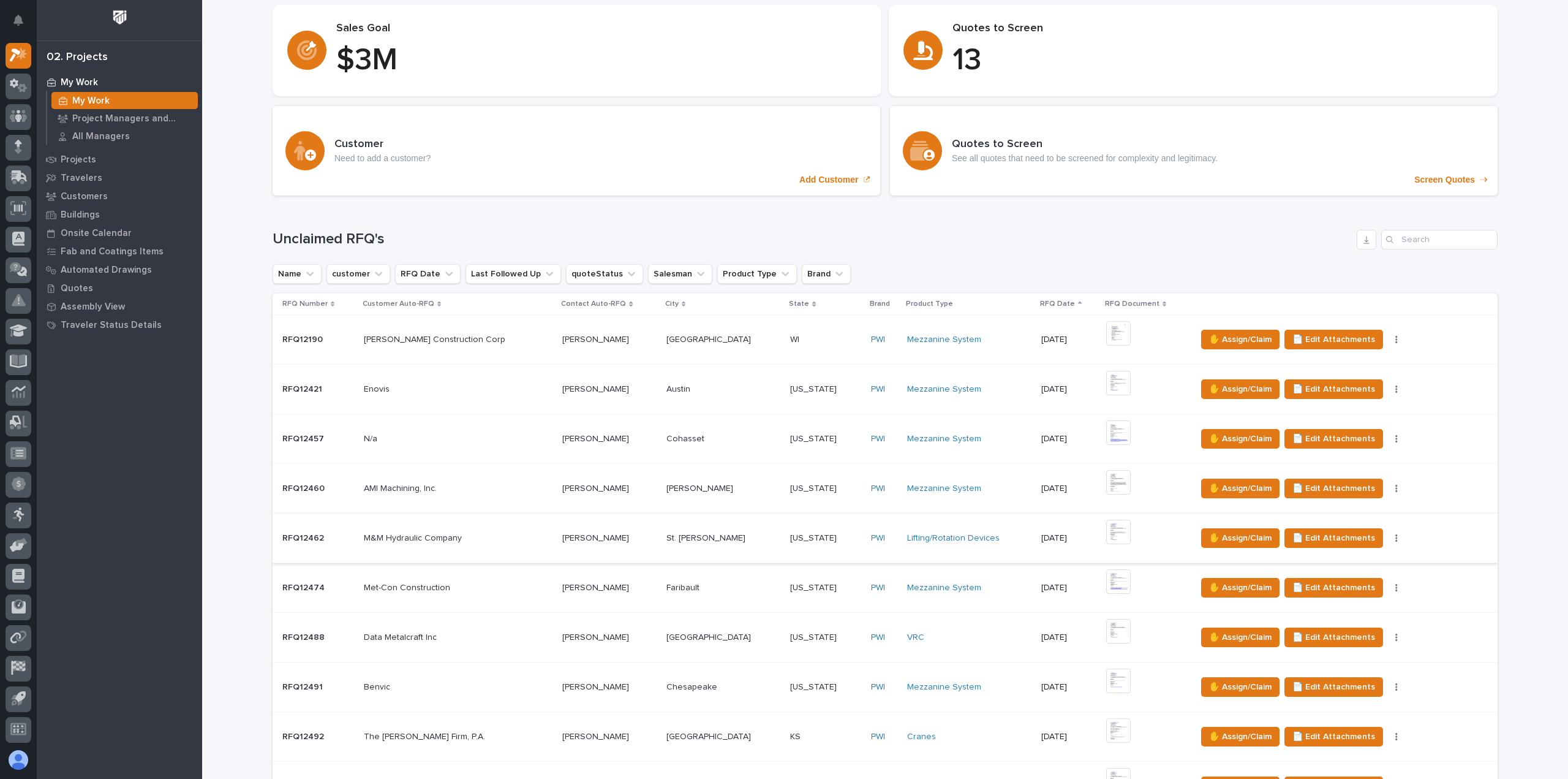
scroll to position [367, 0]
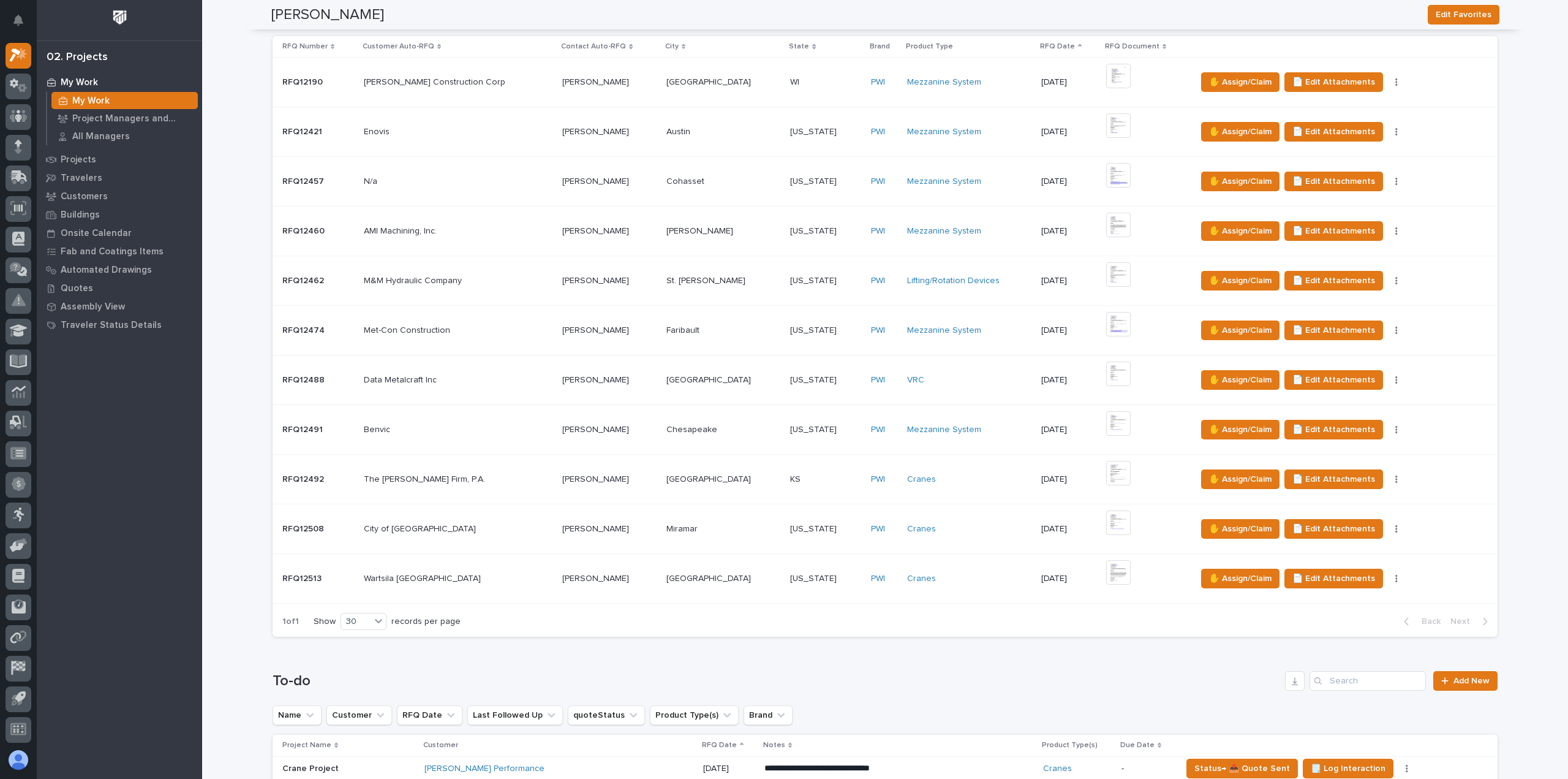
click at [436, 519] on div "City of Miramar City of Miramar" at bounding box center [458, 529] width 188 height 20
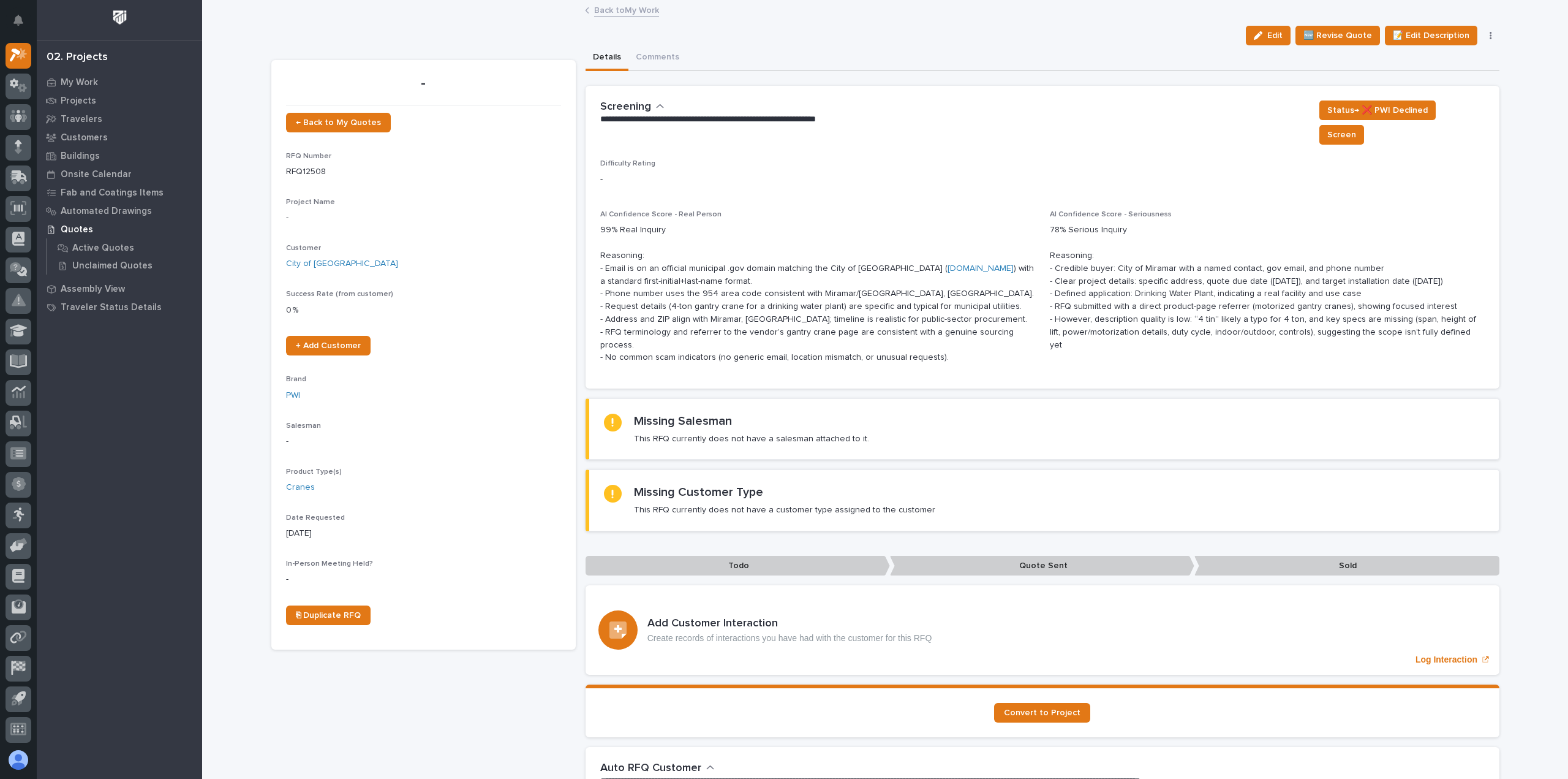
click at [614, 4] on link "Back to My Work" at bounding box center [627, 9] width 65 height 14
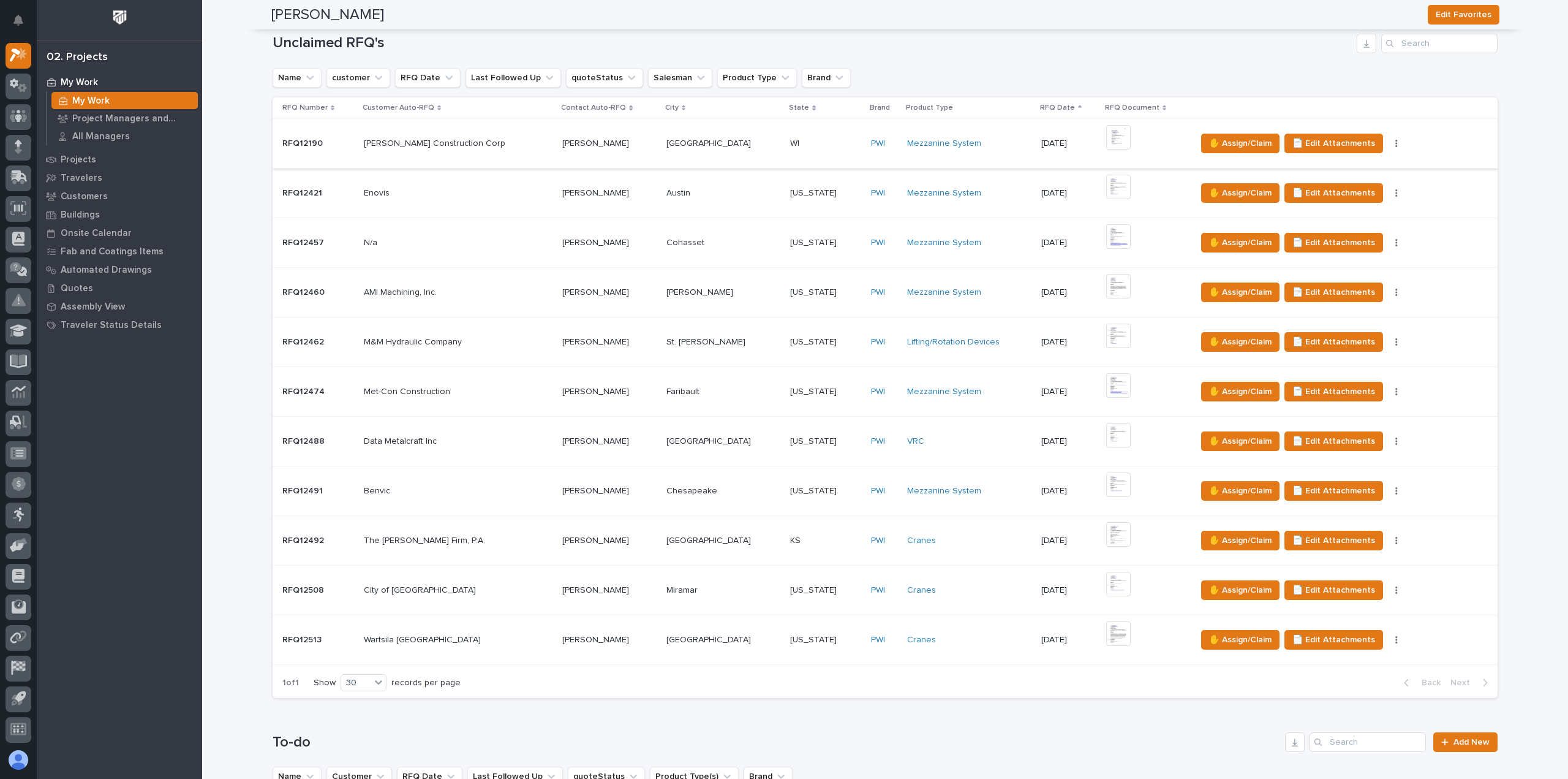
scroll to position [428, 0]
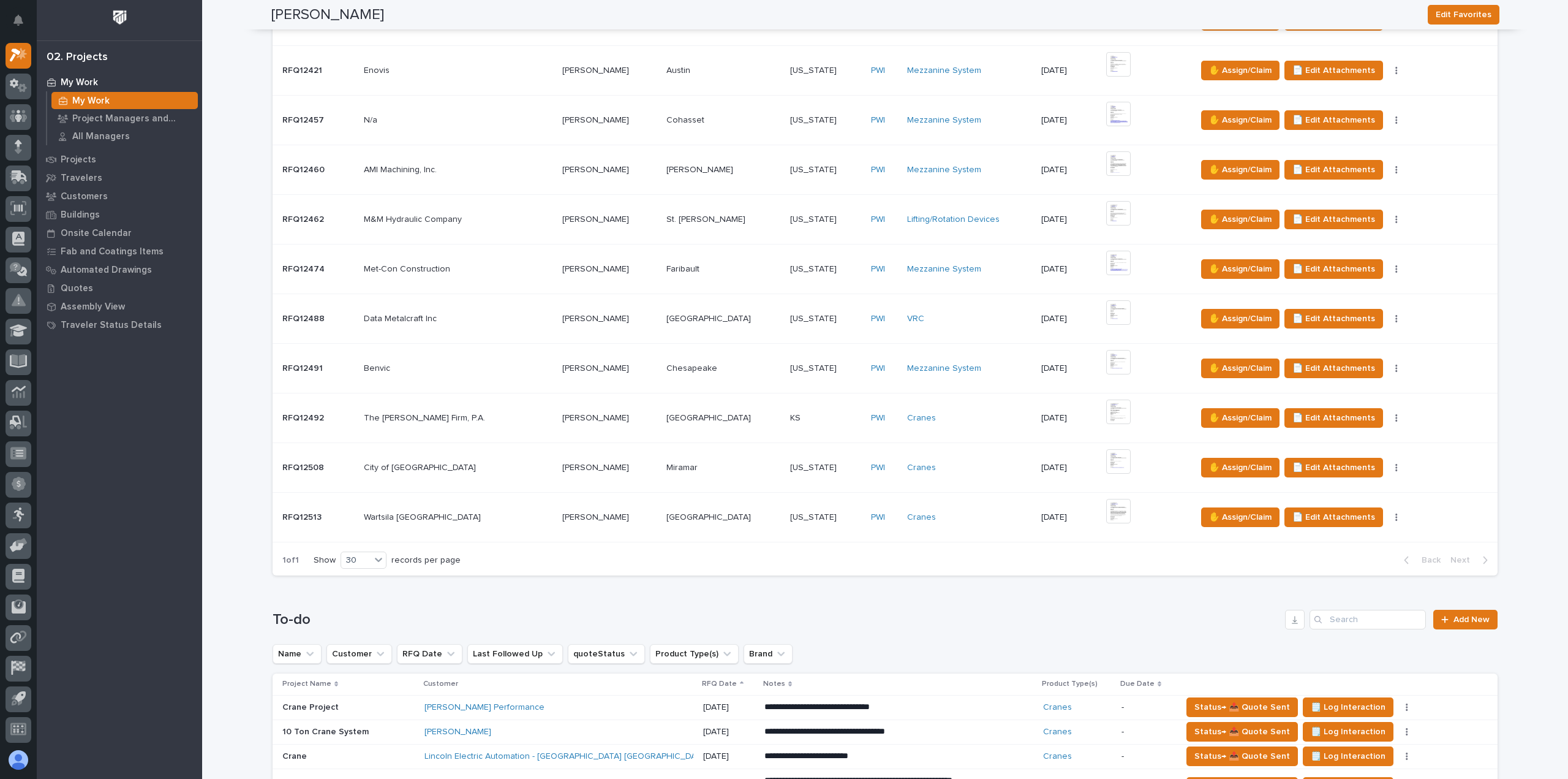
click at [934, 419] on div "Cranes" at bounding box center [969, 418] width 124 height 11
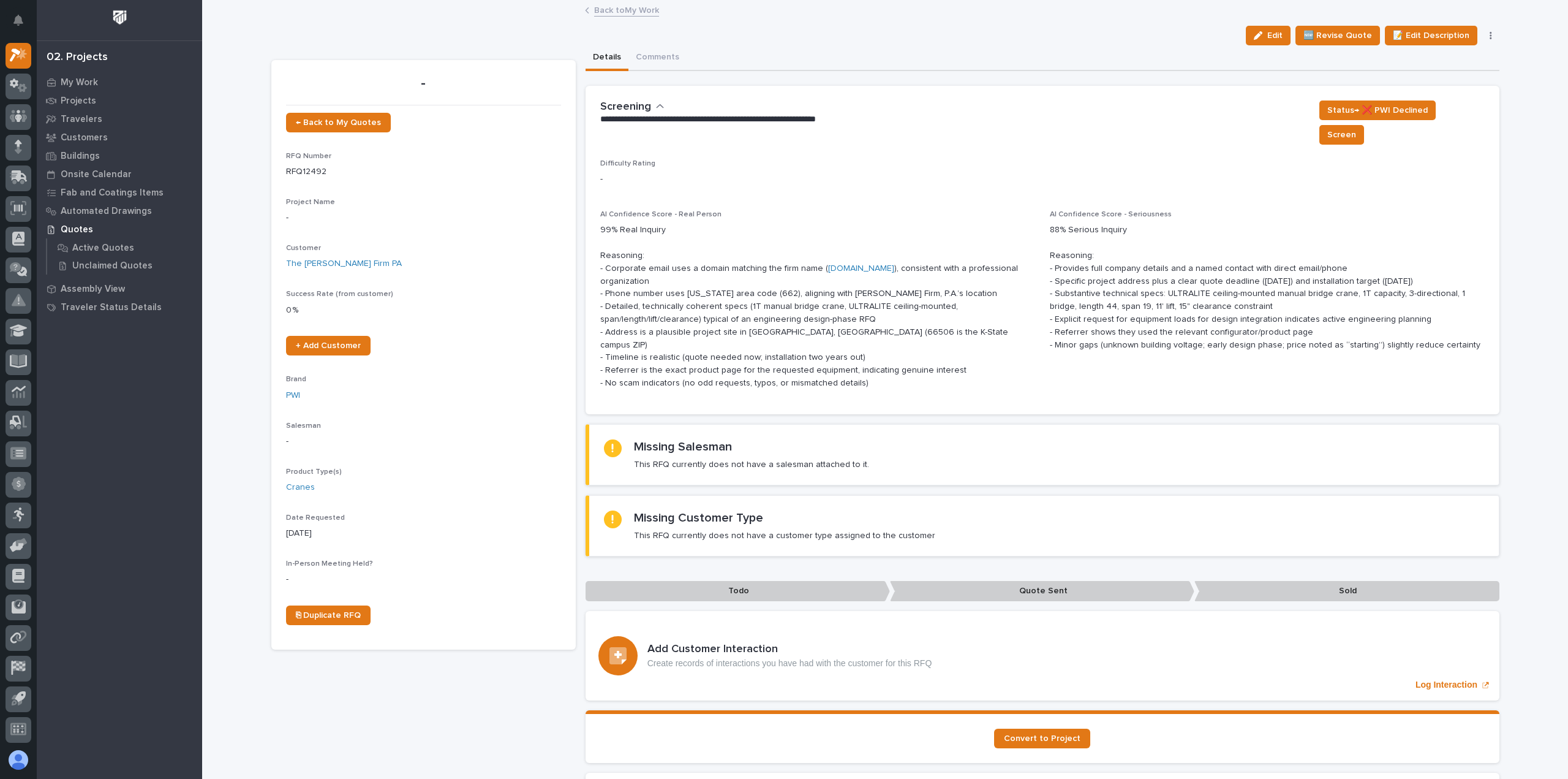
click at [635, 8] on link "Back to My Work" at bounding box center [627, 9] width 65 height 14
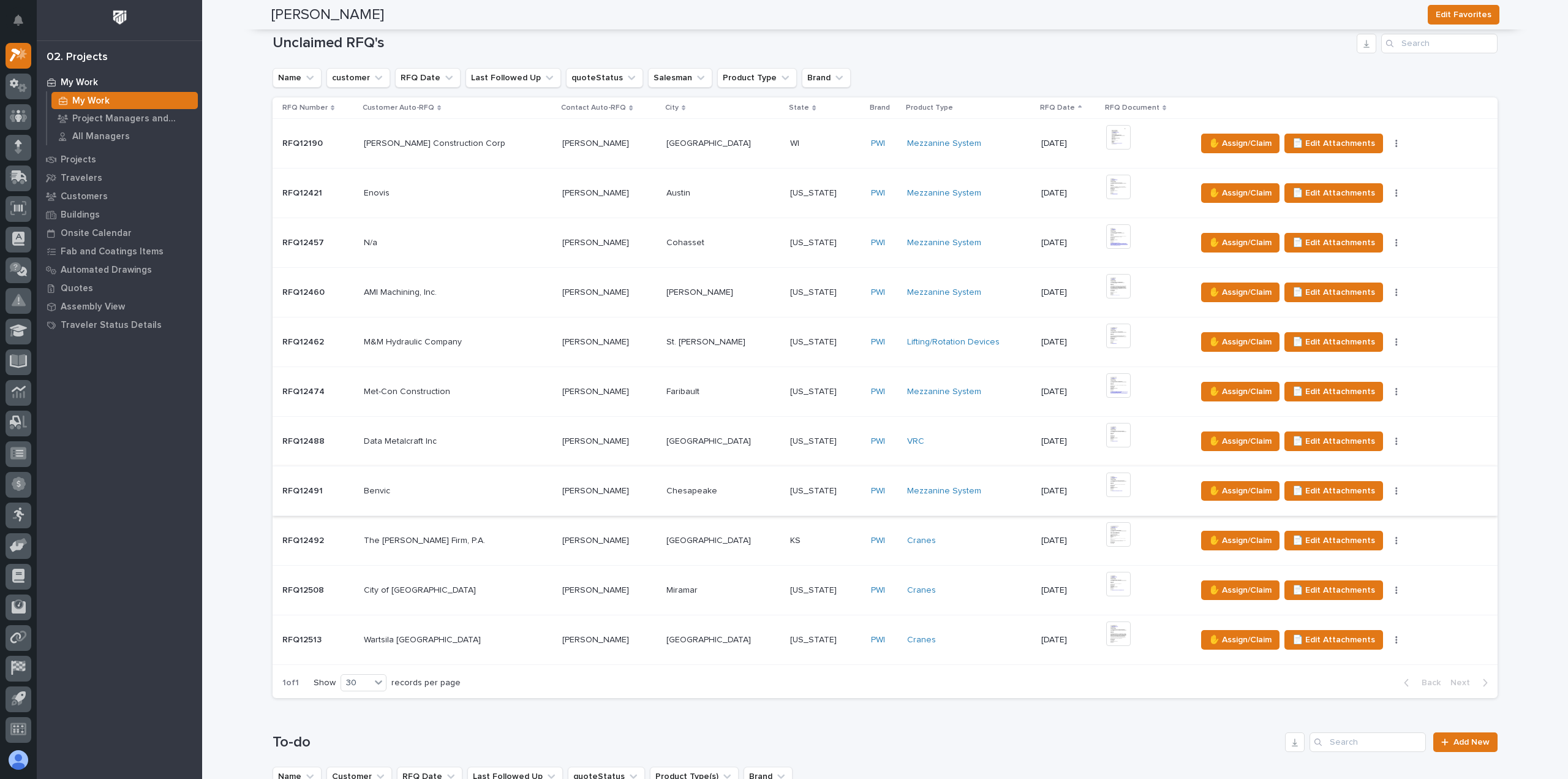
scroll to position [245, 0]
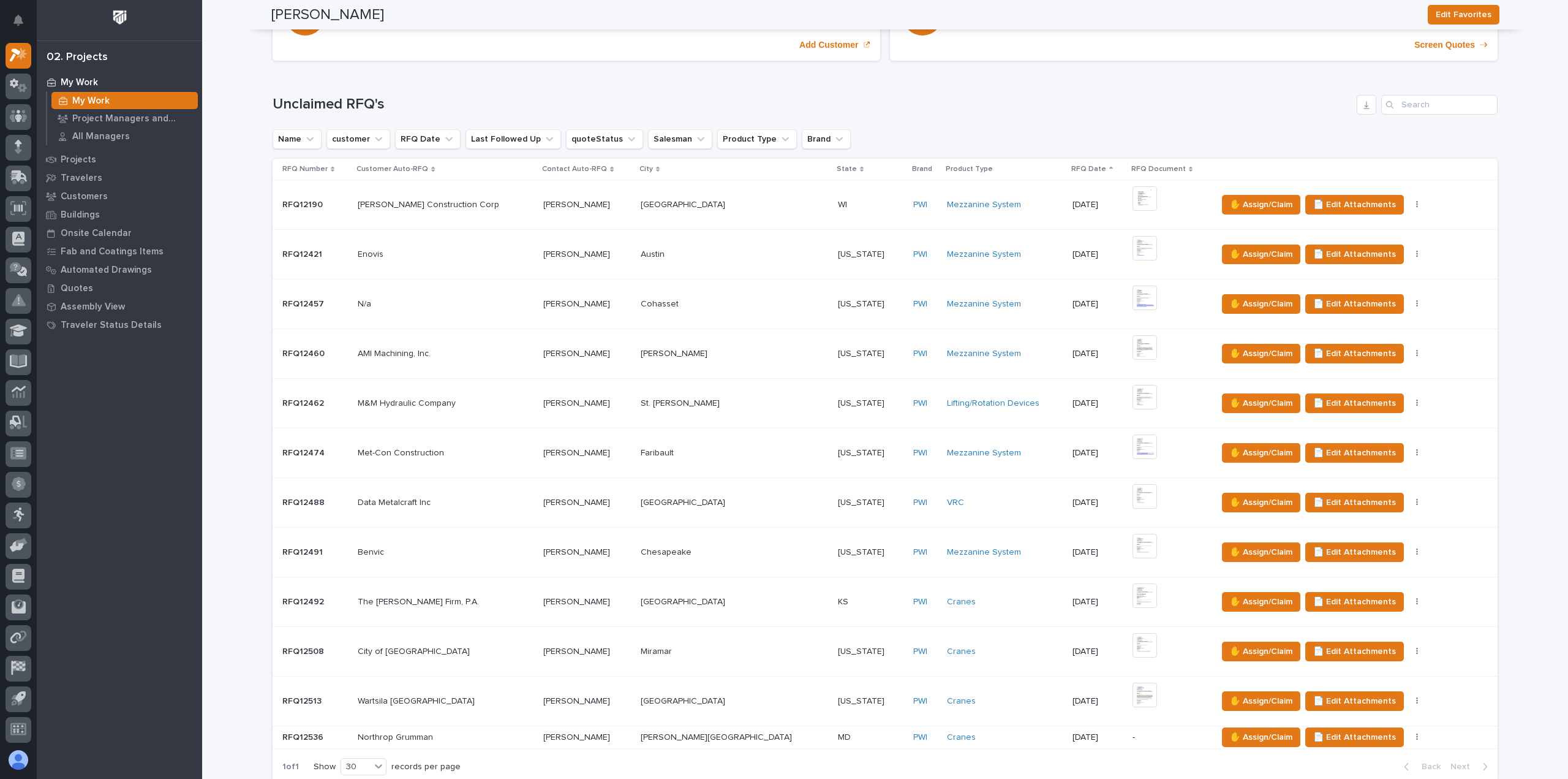
click at [735, 738] on p at bounding box center [734, 738] width 187 height 11
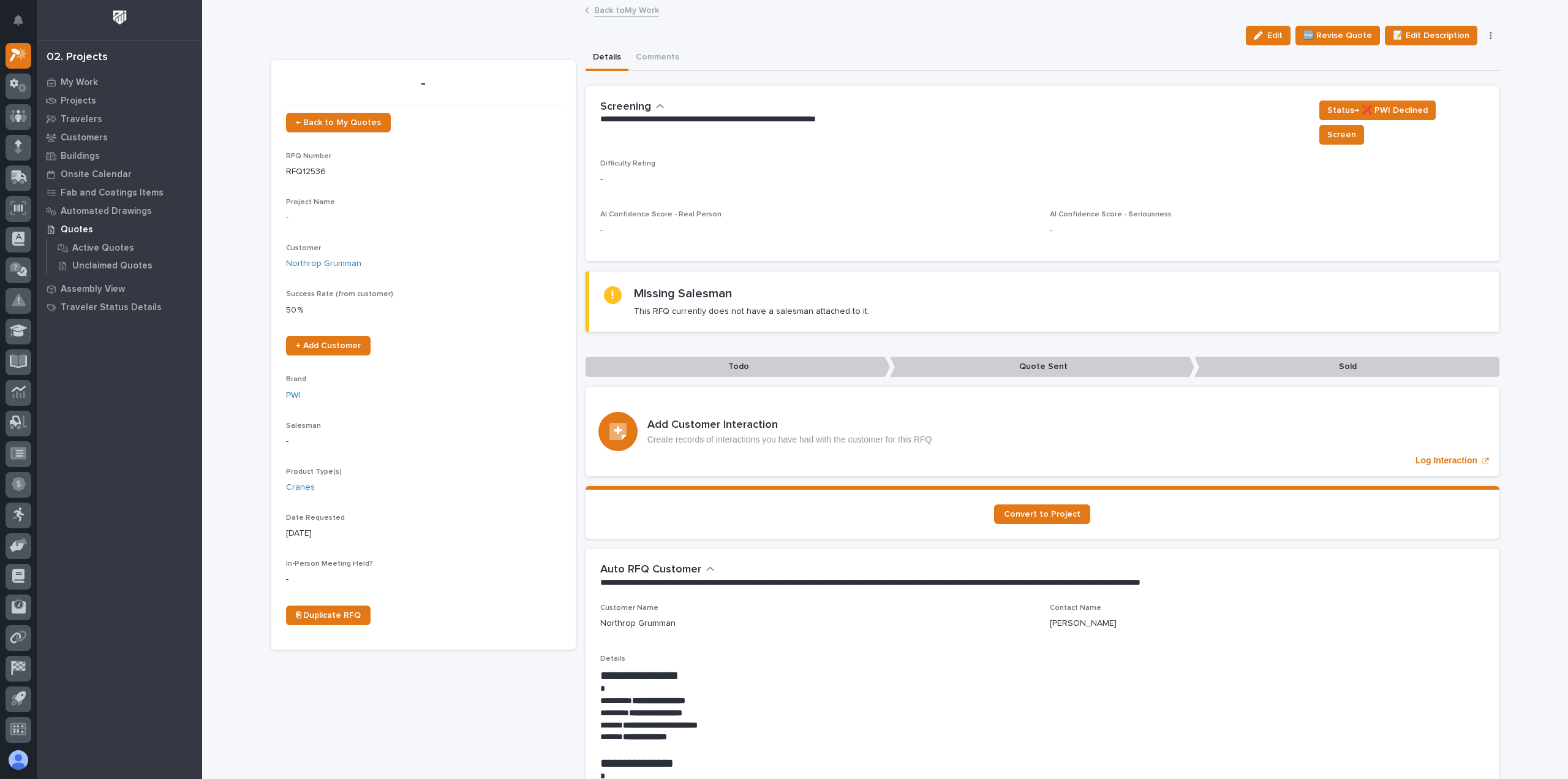
click at [635, 12] on link "Back to My Work" at bounding box center [627, 9] width 65 height 14
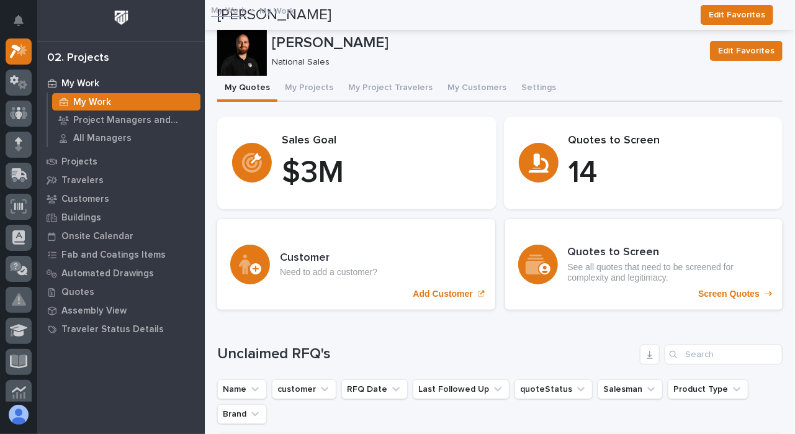
scroll to position [34, 0]
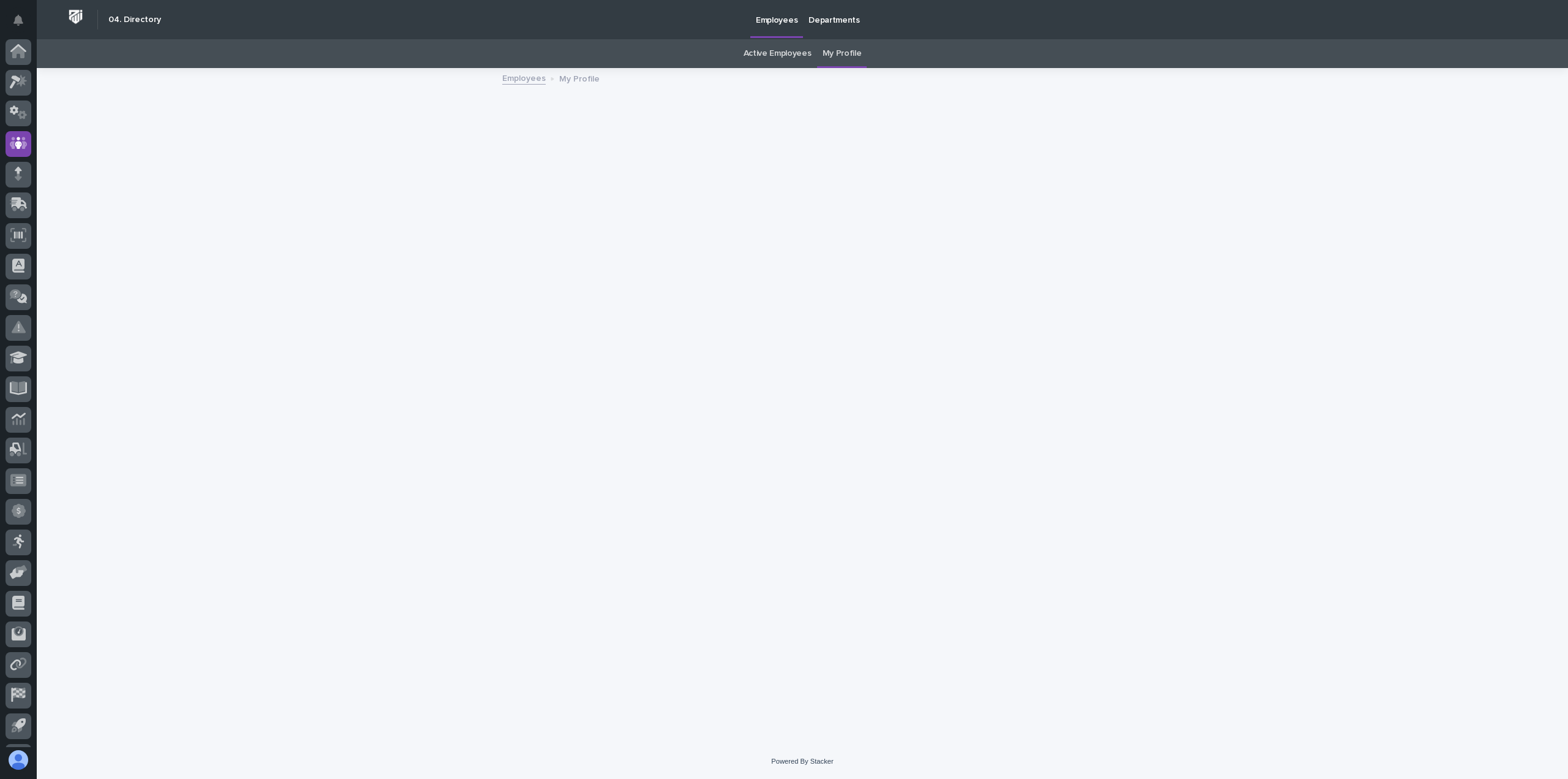
scroll to position [27, 0]
click at [22, 89] on icon at bounding box center [22, 88] width 9 height 9
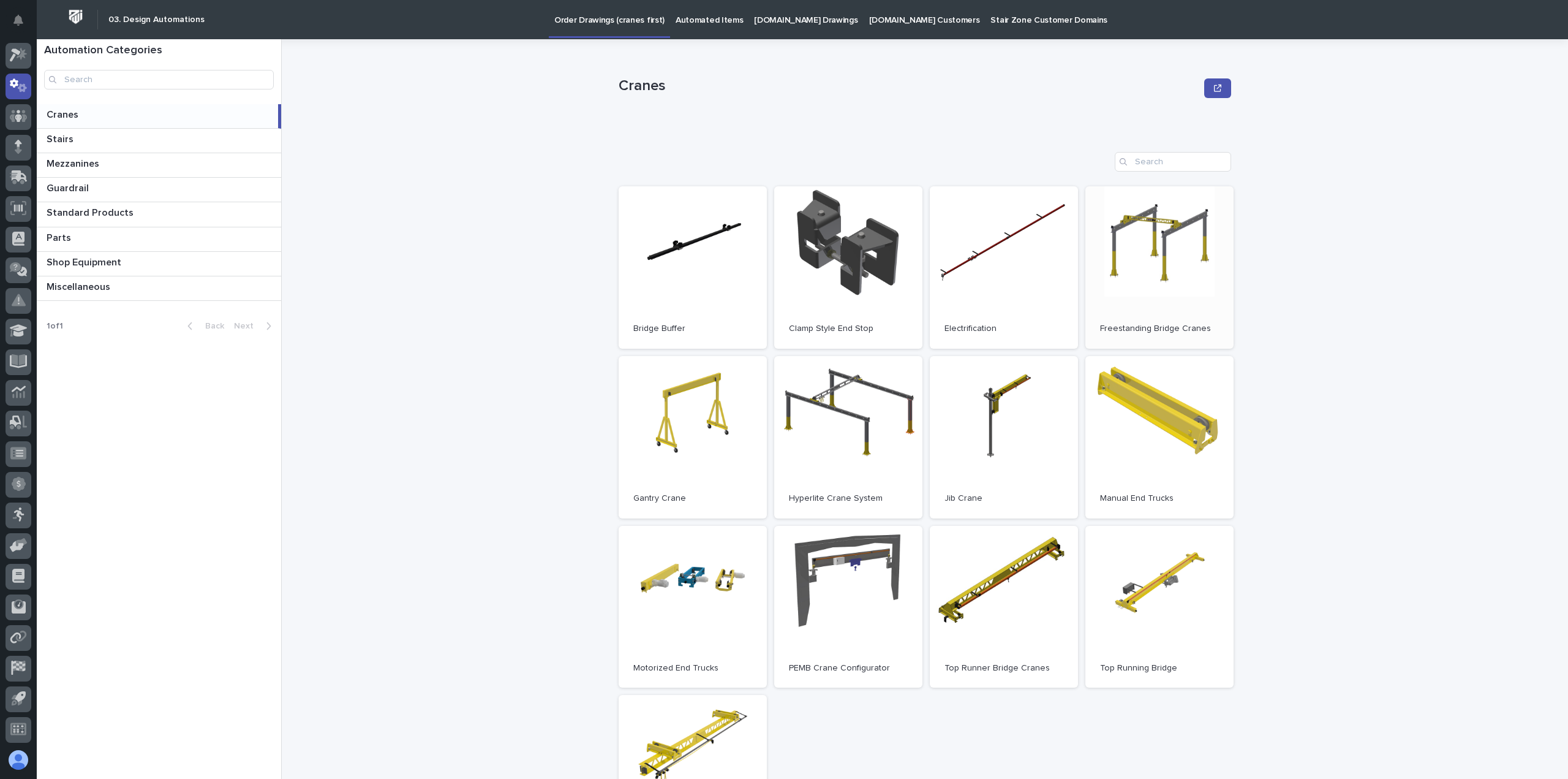
click at [1129, 283] on link "Open" at bounding box center [1159, 268] width 148 height 162
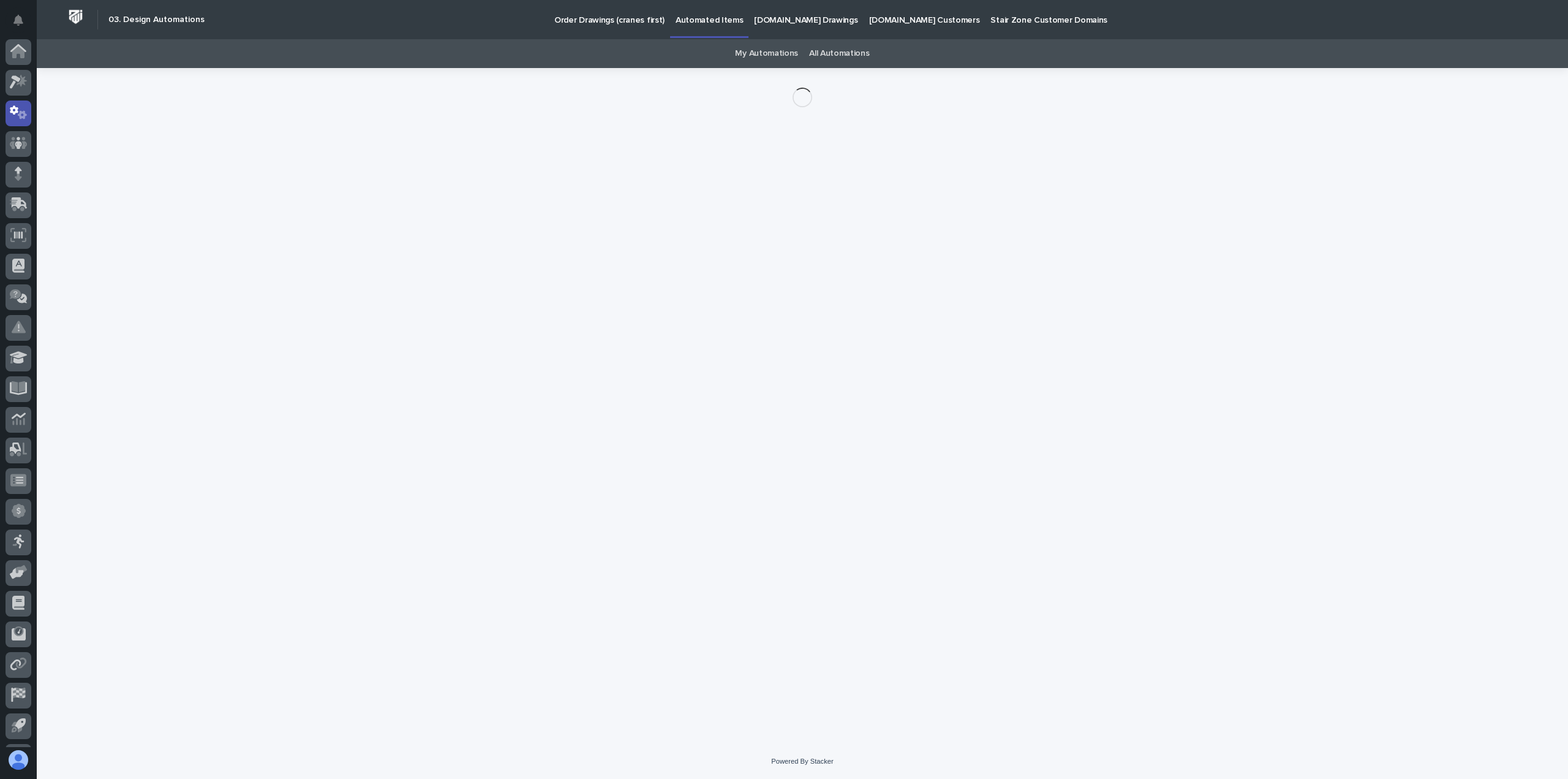
scroll to position [27, 0]
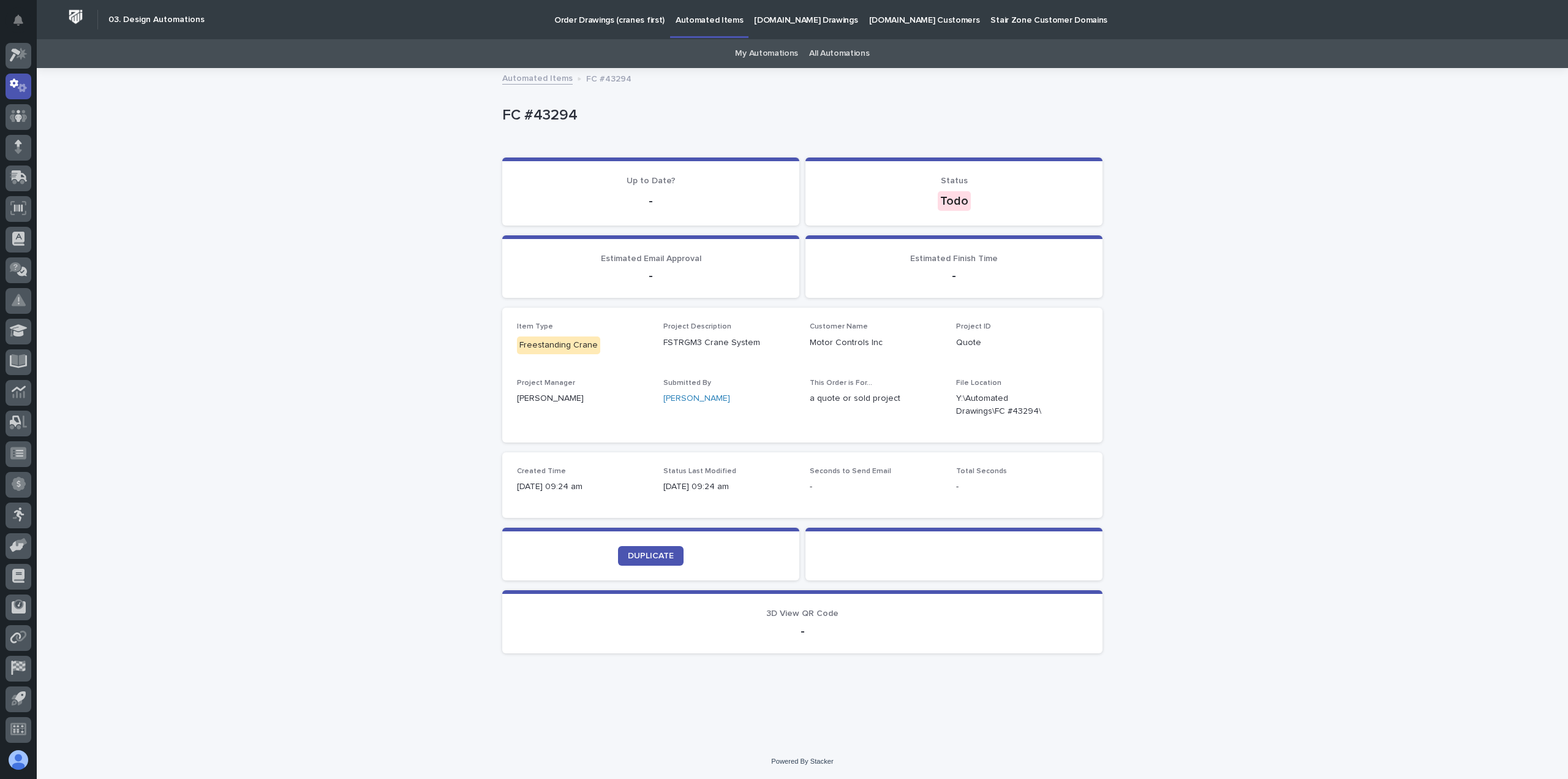
drag, startPoint x: 0, startPoint y: 0, endPoint x: 335, endPoint y: 460, distance: 569.1
click at [335, 461] on div "Loading... Saving… Loading... Saving… FC #43294 FC #43294 Sorry, there was an e…" at bounding box center [802, 406] width 1531 height 674
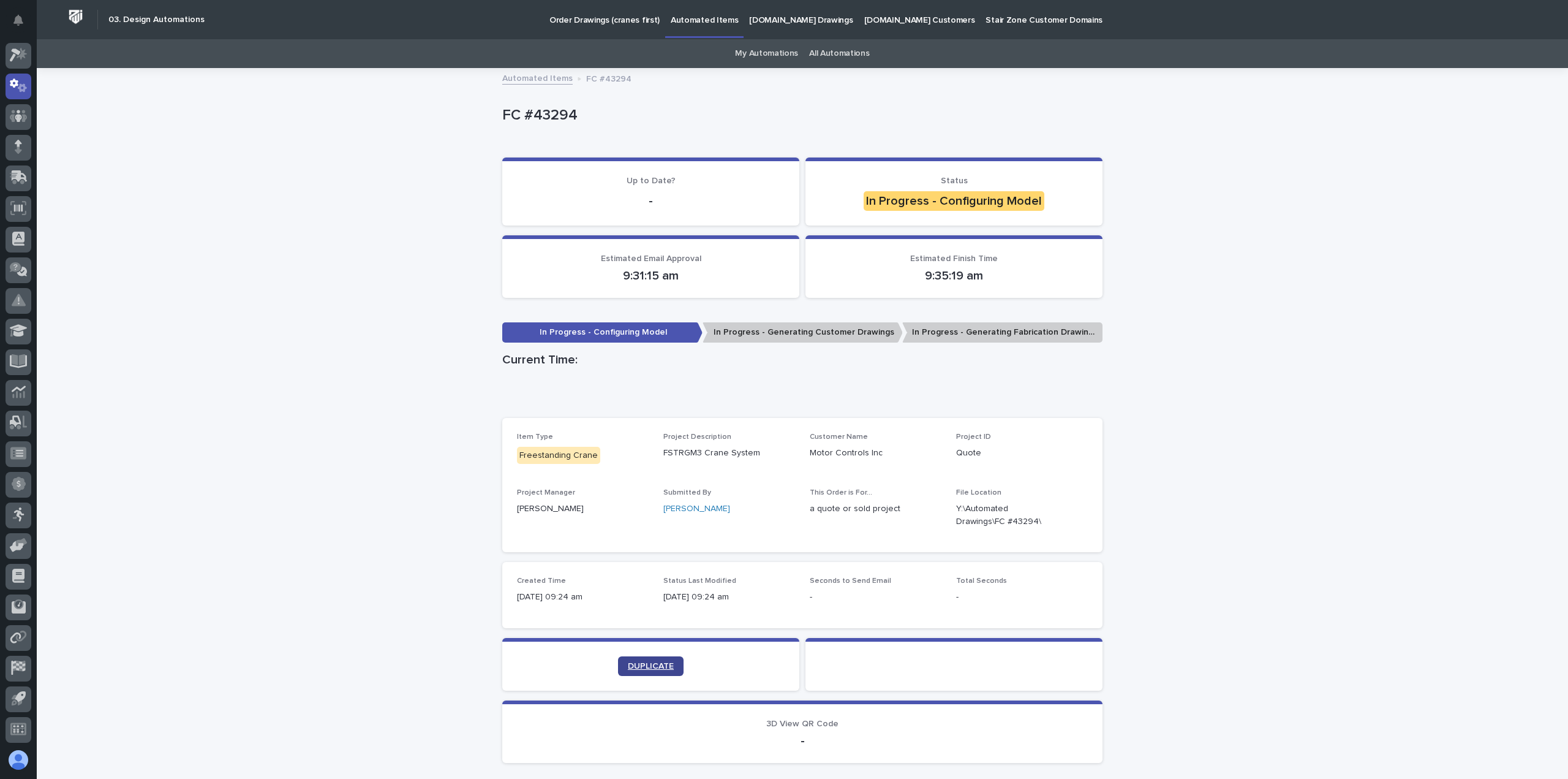
click at [656, 665] on span "DUPLICATE" at bounding box center [650, 665] width 46 height 9
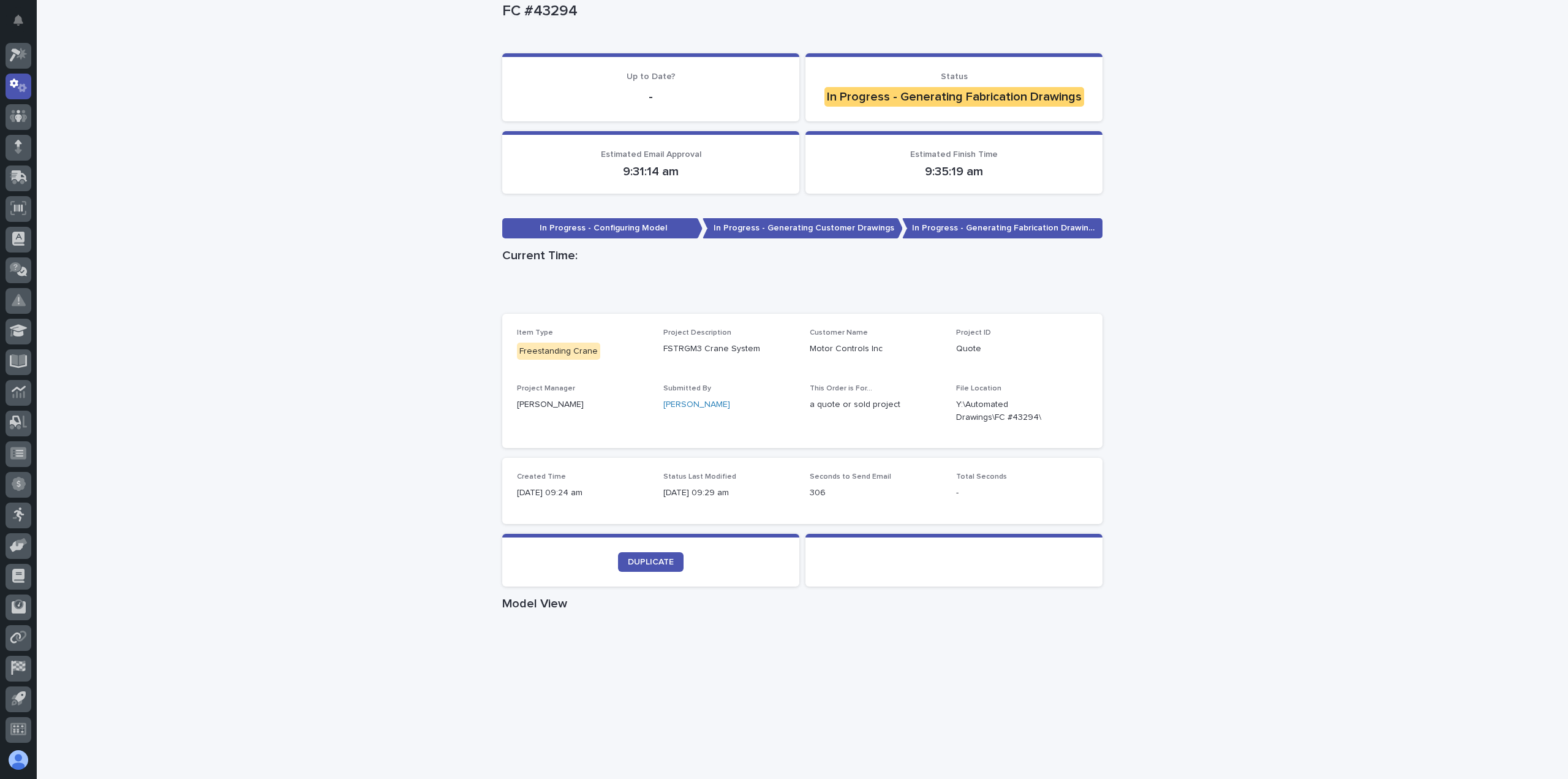
scroll to position [184, 0]
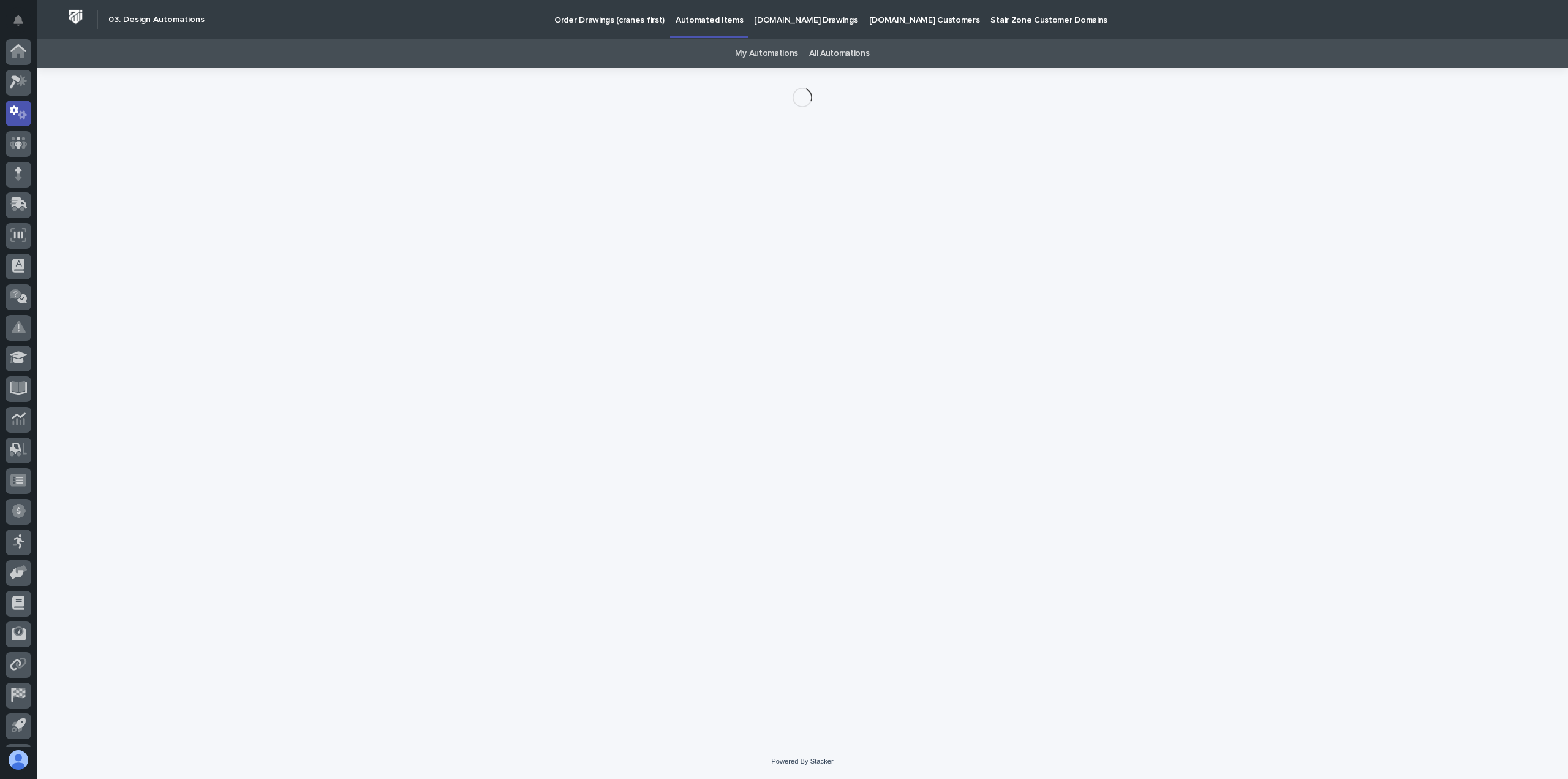
scroll to position [27, 0]
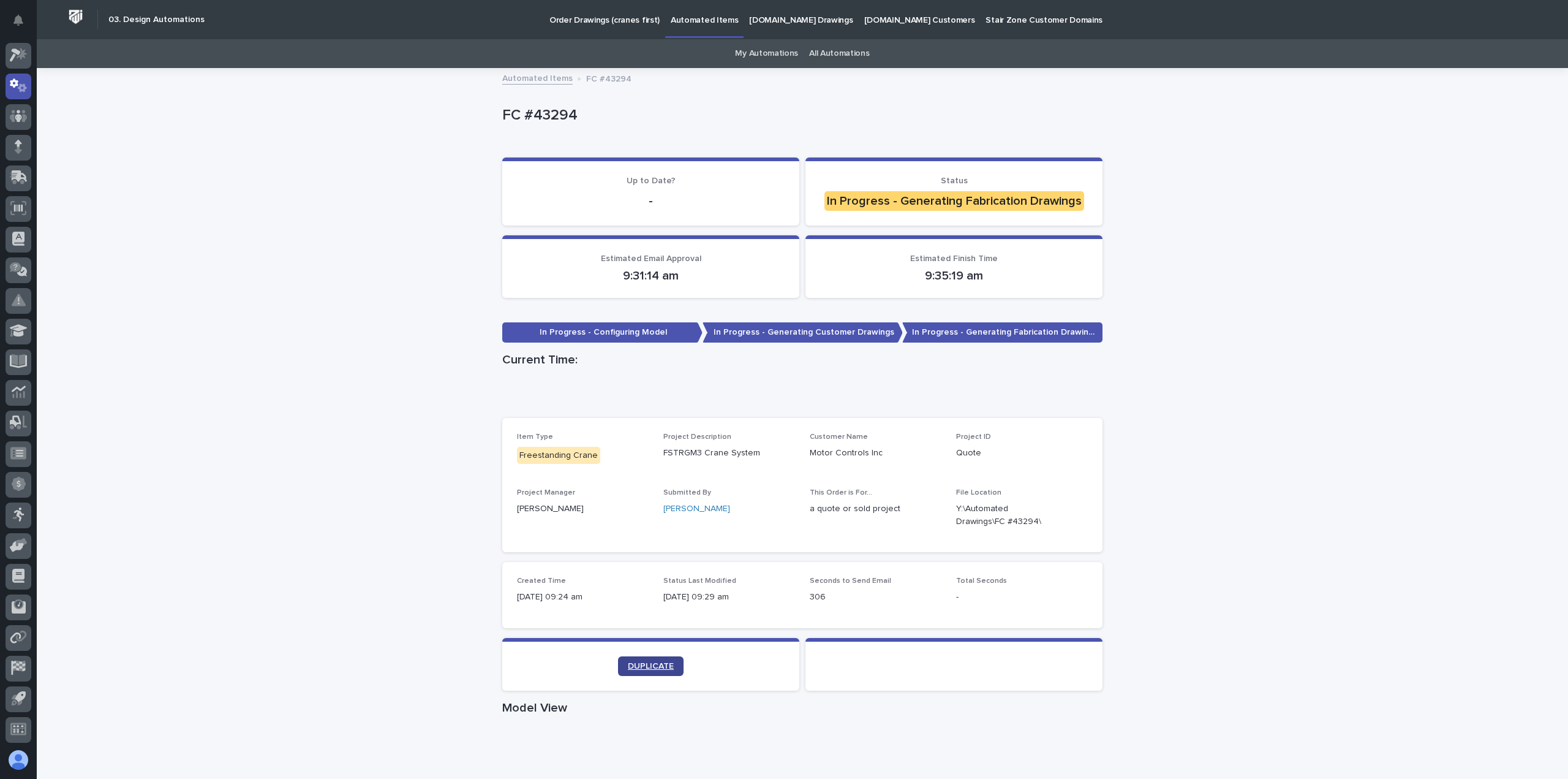
click at [654, 666] on span "DUPLICATE" at bounding box center [650, 665] width 46 height 9
click at [638, 658] on link "DUPLICATE" at bounding box center [650, 666] width 65 height 20
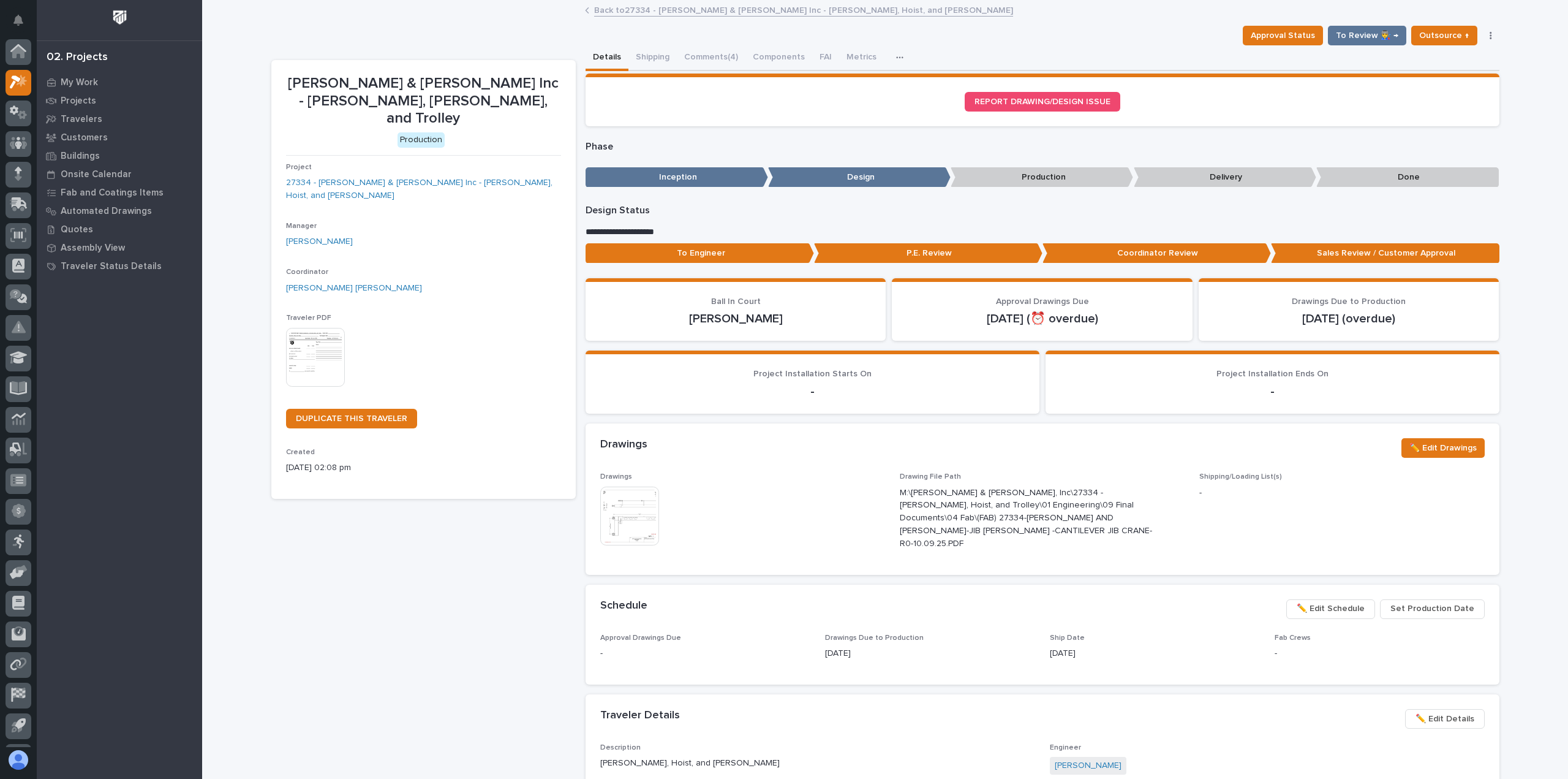
scroll to position [27, 0]
click at [1320, 37] on button "Approval Status" at bounding box center [1282, 36] width 80 height 20
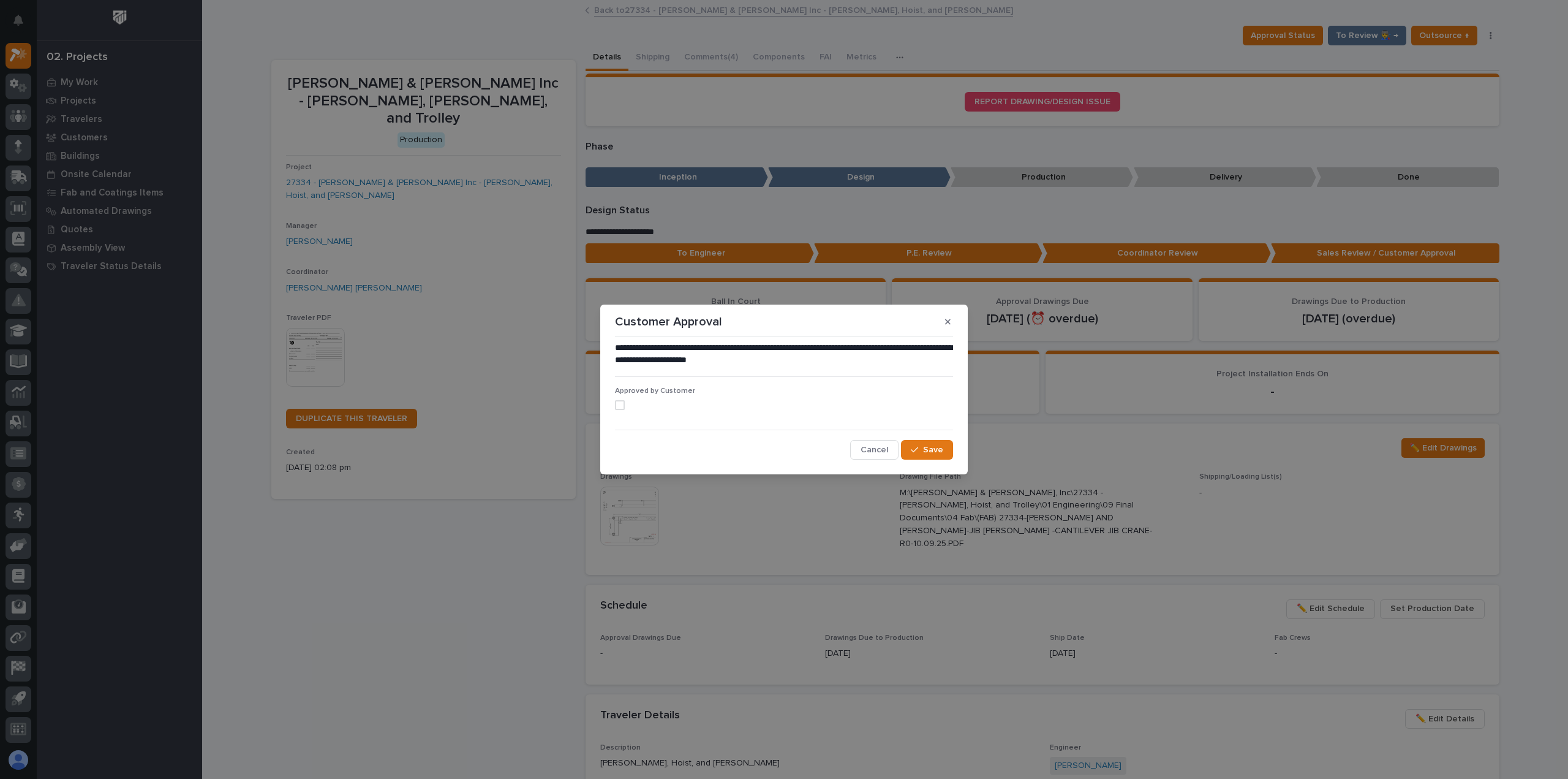
click at [618, 402] on span at bounding box center [620, 405] width 10 height 10
click at [933, 448] on span "Save" at bounding box center [933, 449] width 20 height 11
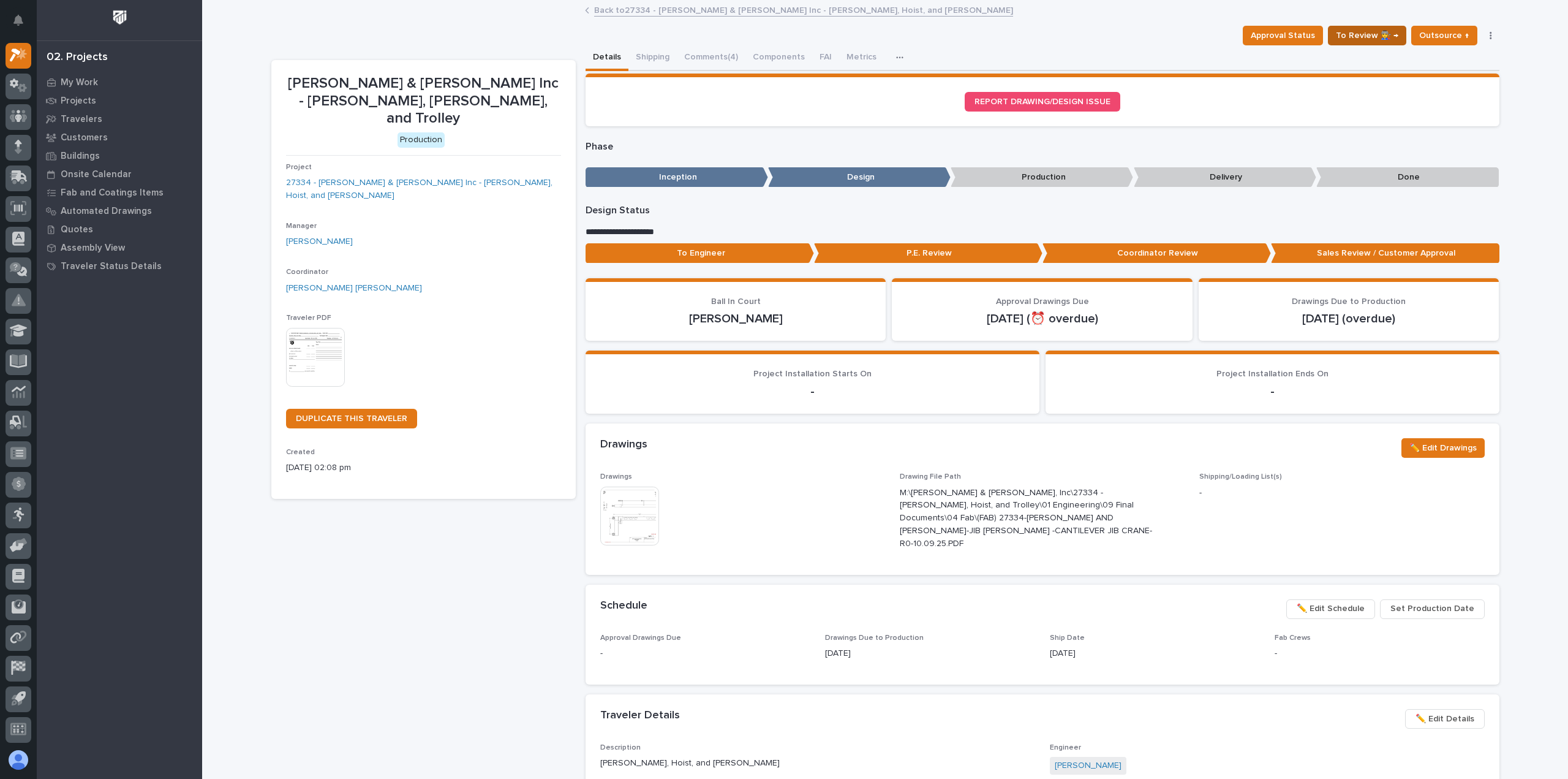
click at [1357, 35] on span "To Review 👨‍🏭 →" at bounding box center [1367, 36] width 62 height 15
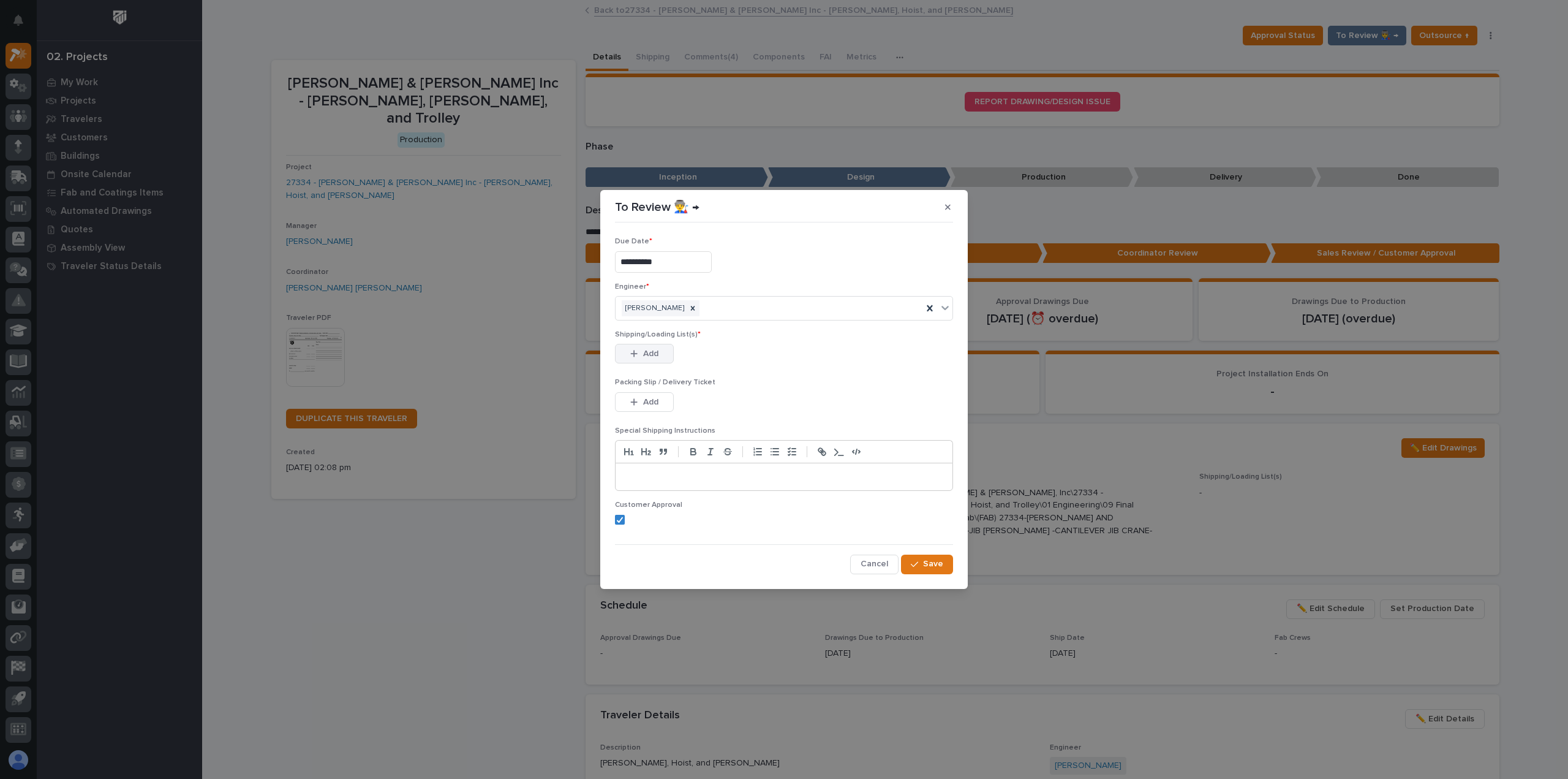
click at [646, 351] on span "Add" at bounding box center [651, 353] width 16 height 11
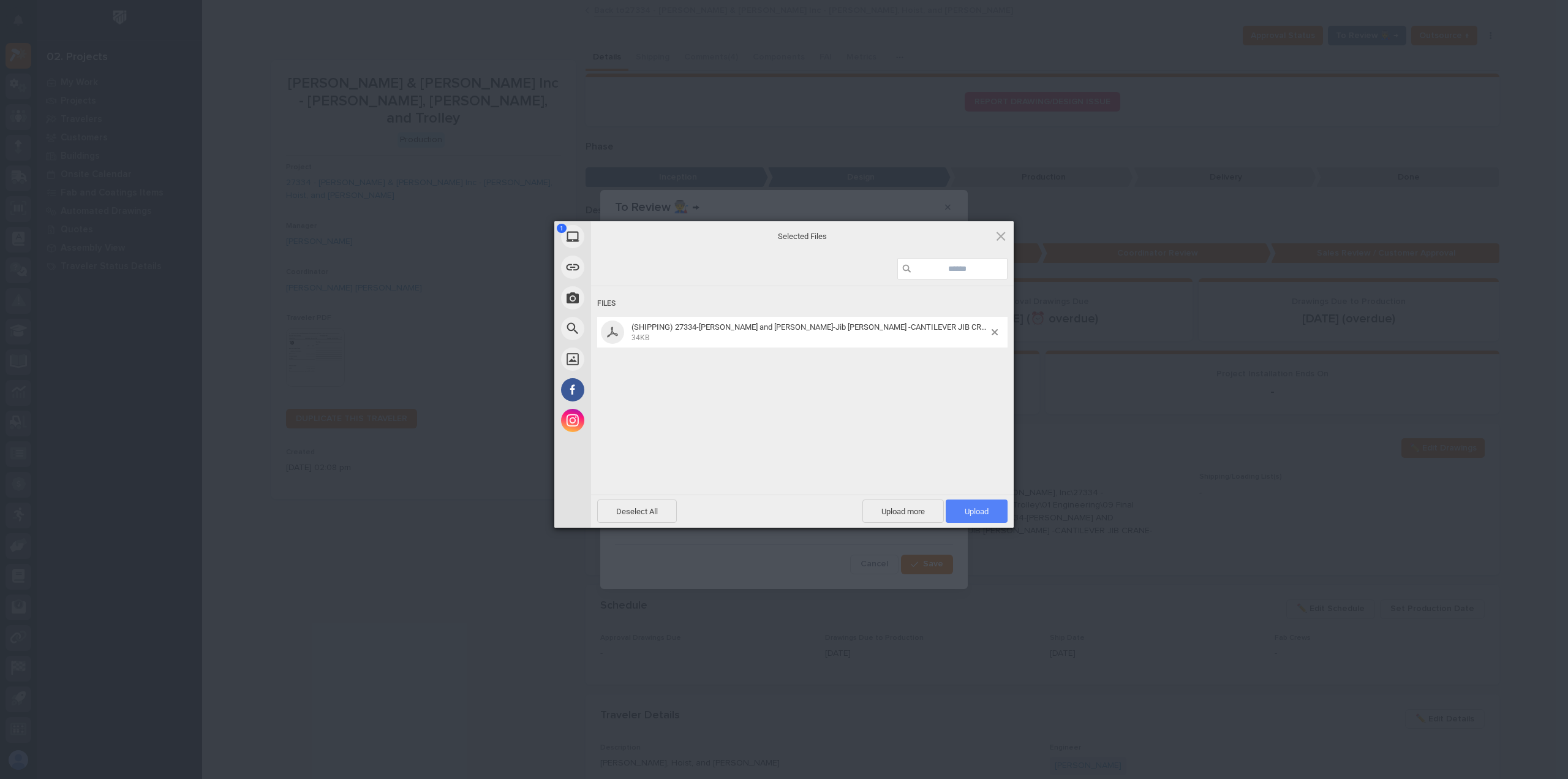
click at [952, 517] on span "Upload 1" at bounding box center [976, 511] width 62 height 24
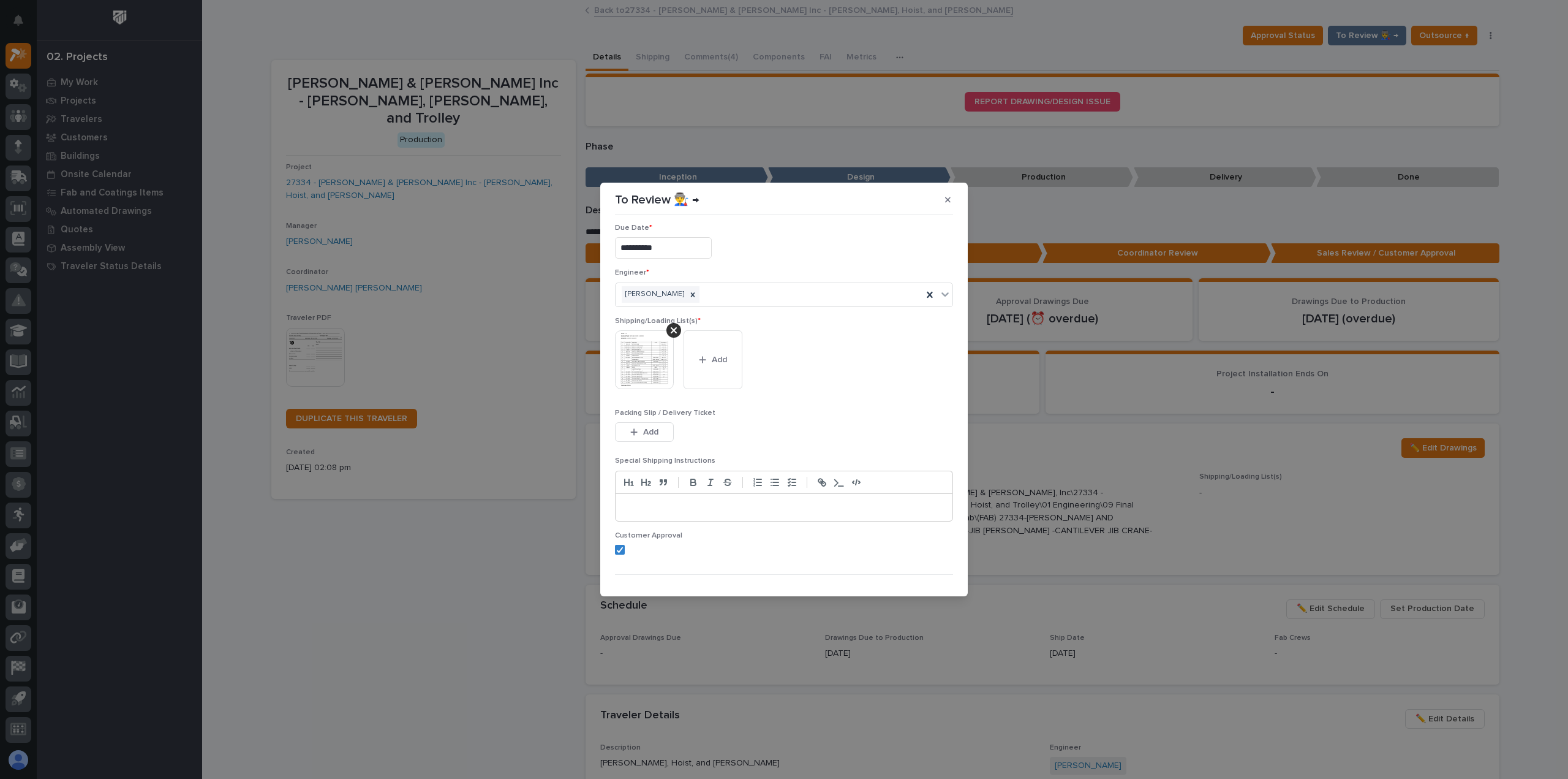
scroll to position [25, 0]
click at [908, 580] on button "Save" at bounding box center [927, 577] width 52 height 20
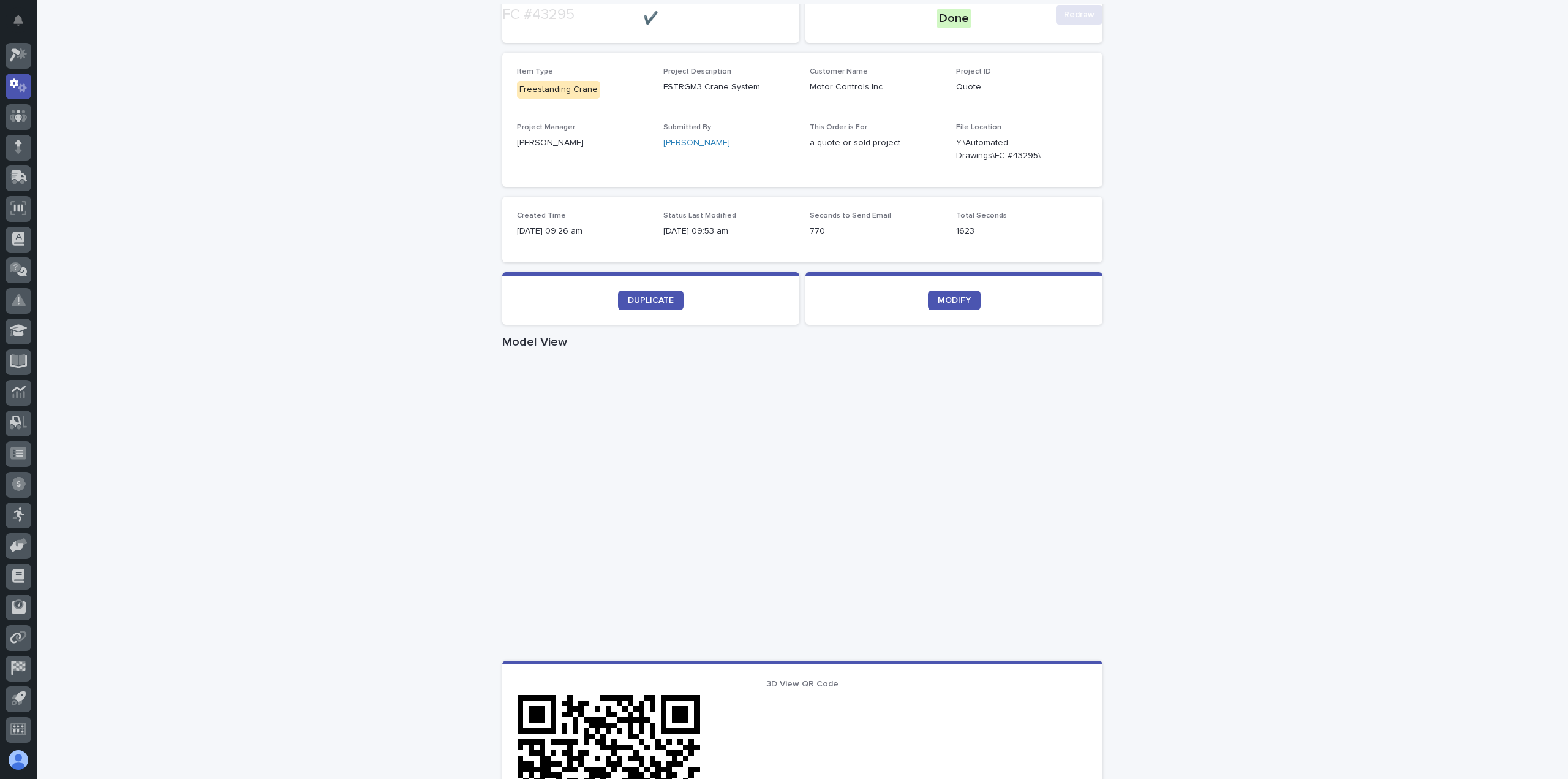
scroll to position [184, 0]
click at [655, 298] on span "DUPLICATE" at bounding box center [650, 299] width 46 height 9
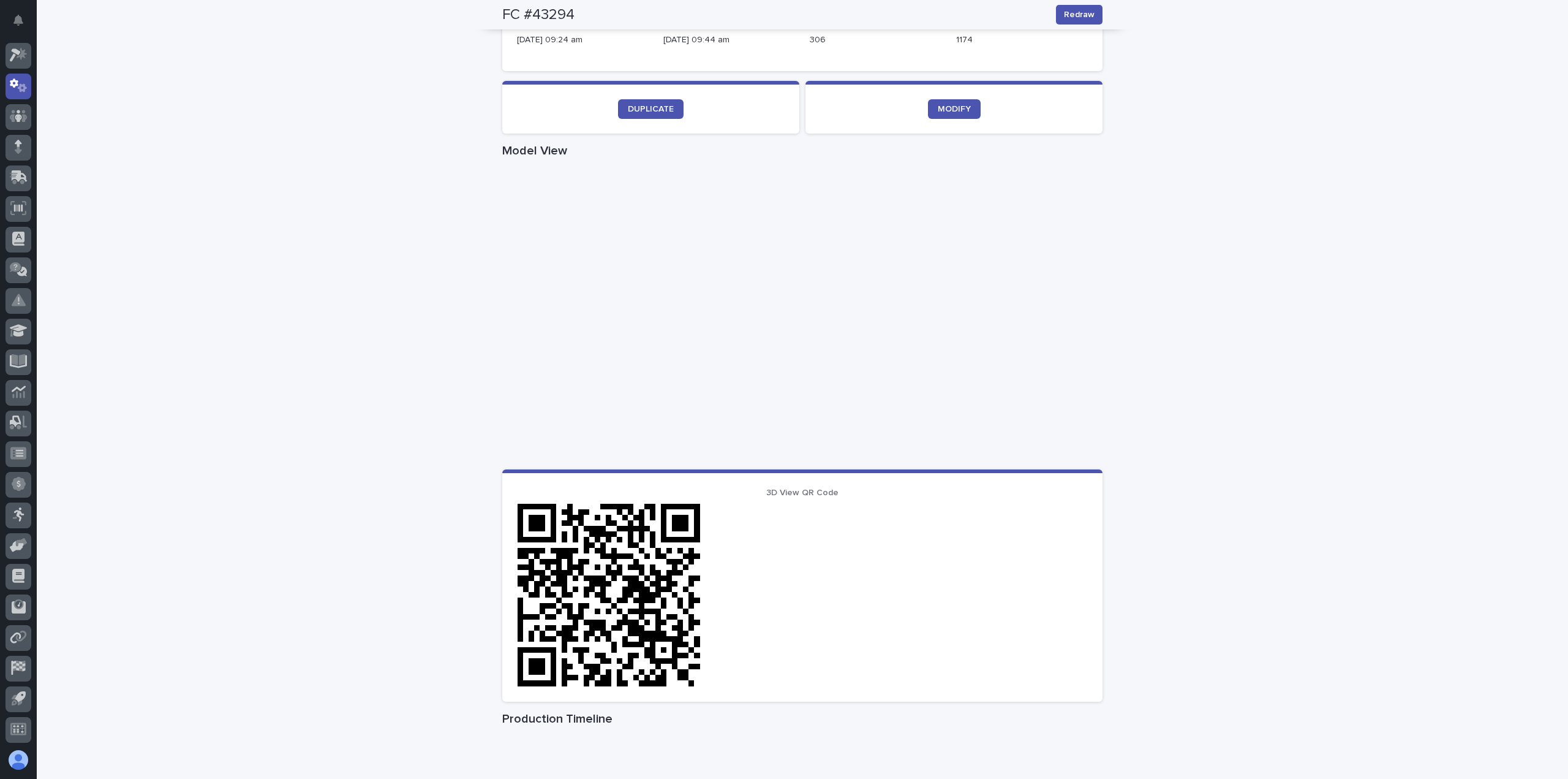
scroll to position [438, 0]
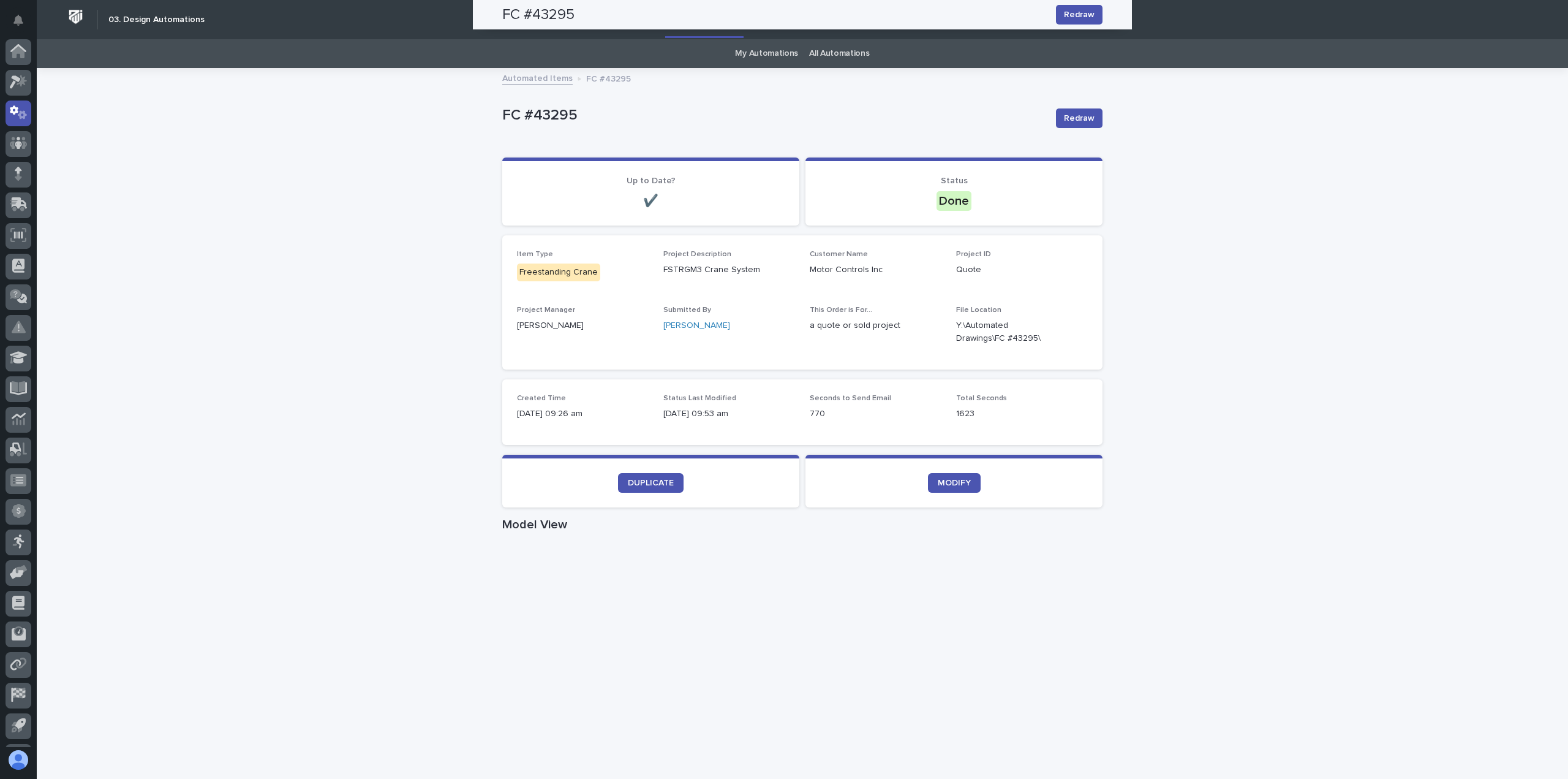
scroll to position [27, 0]
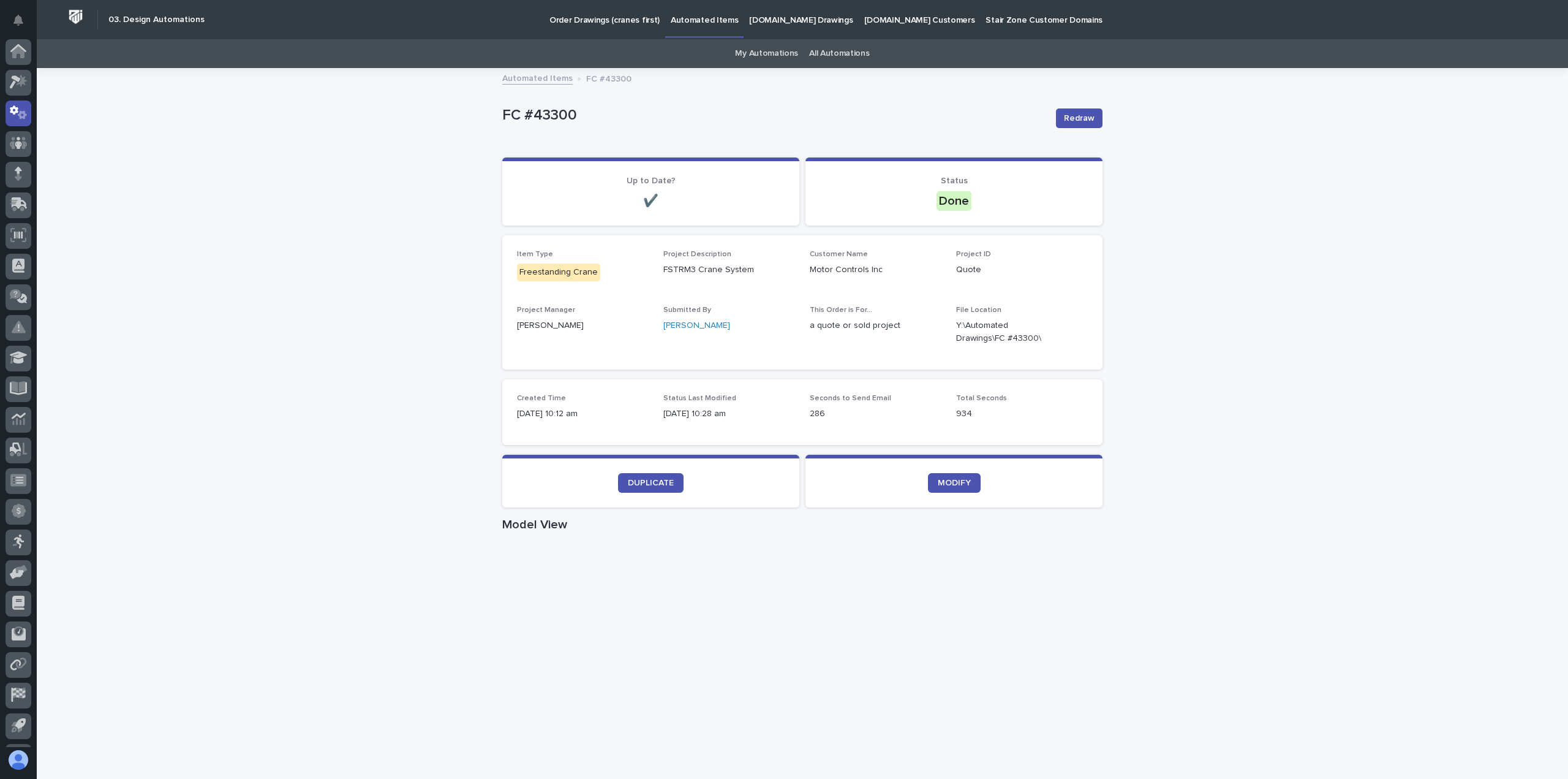
scroll to position [27, 0]
